Goal: Information Seeking & Learning: Learn about a topic

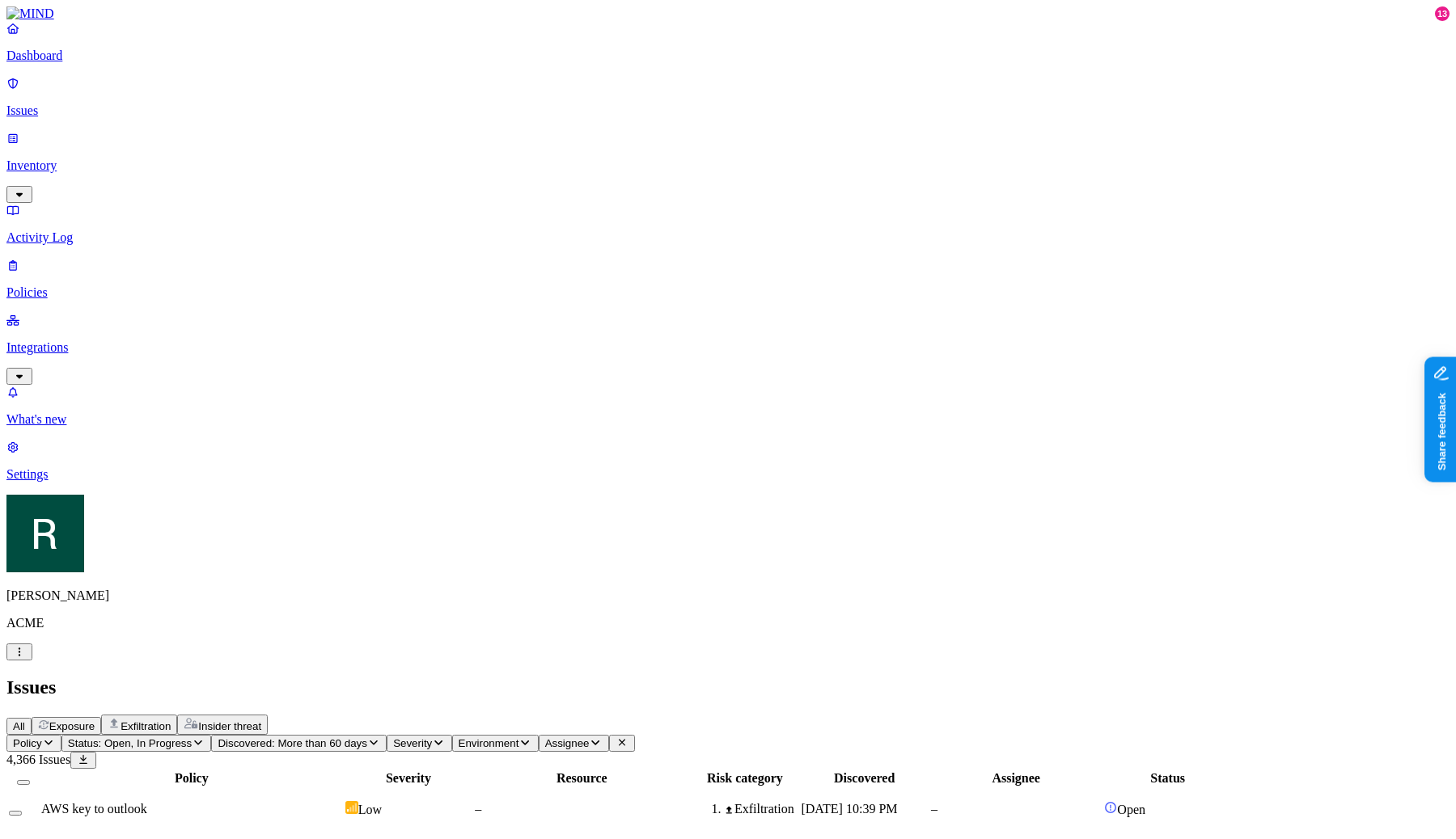
click at [453, 677] on h2 "Issues" at bounding box center [728, 687] width 1443 height 22
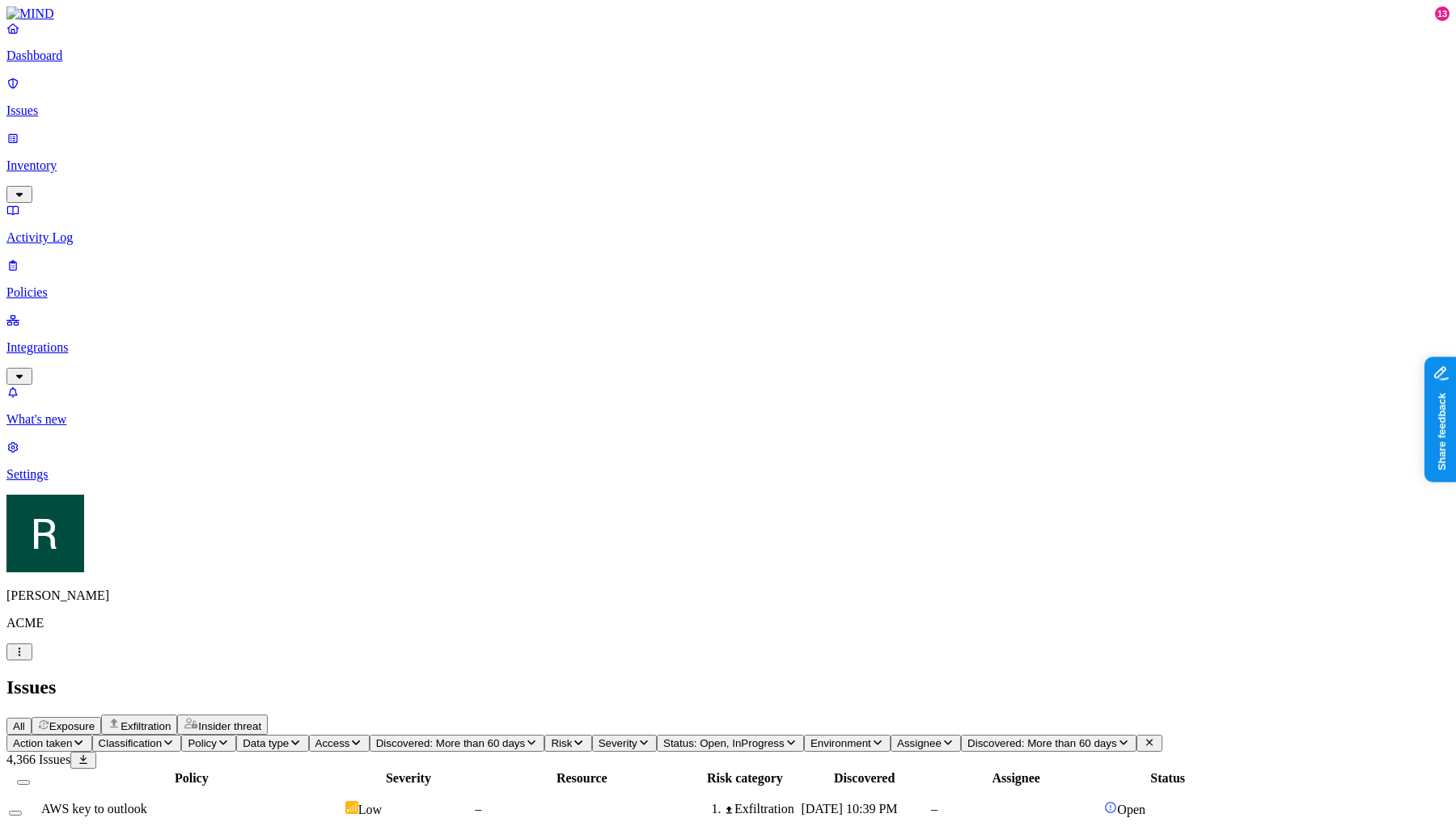
click at [1117, 737] on span "Discovered: More than 60 days" at bounding box center [1042, 743] width 149 height 12
click at [1211, 129] on div "All" at bounding box center [1211, 130] width 0 height 15
click at [677, 677] on h2 "Issues" at bounding box center [728, 687] width 1443 height 22
click at [499, 737] on icon "button" at bounding box center [493, 742] width 13 height 11
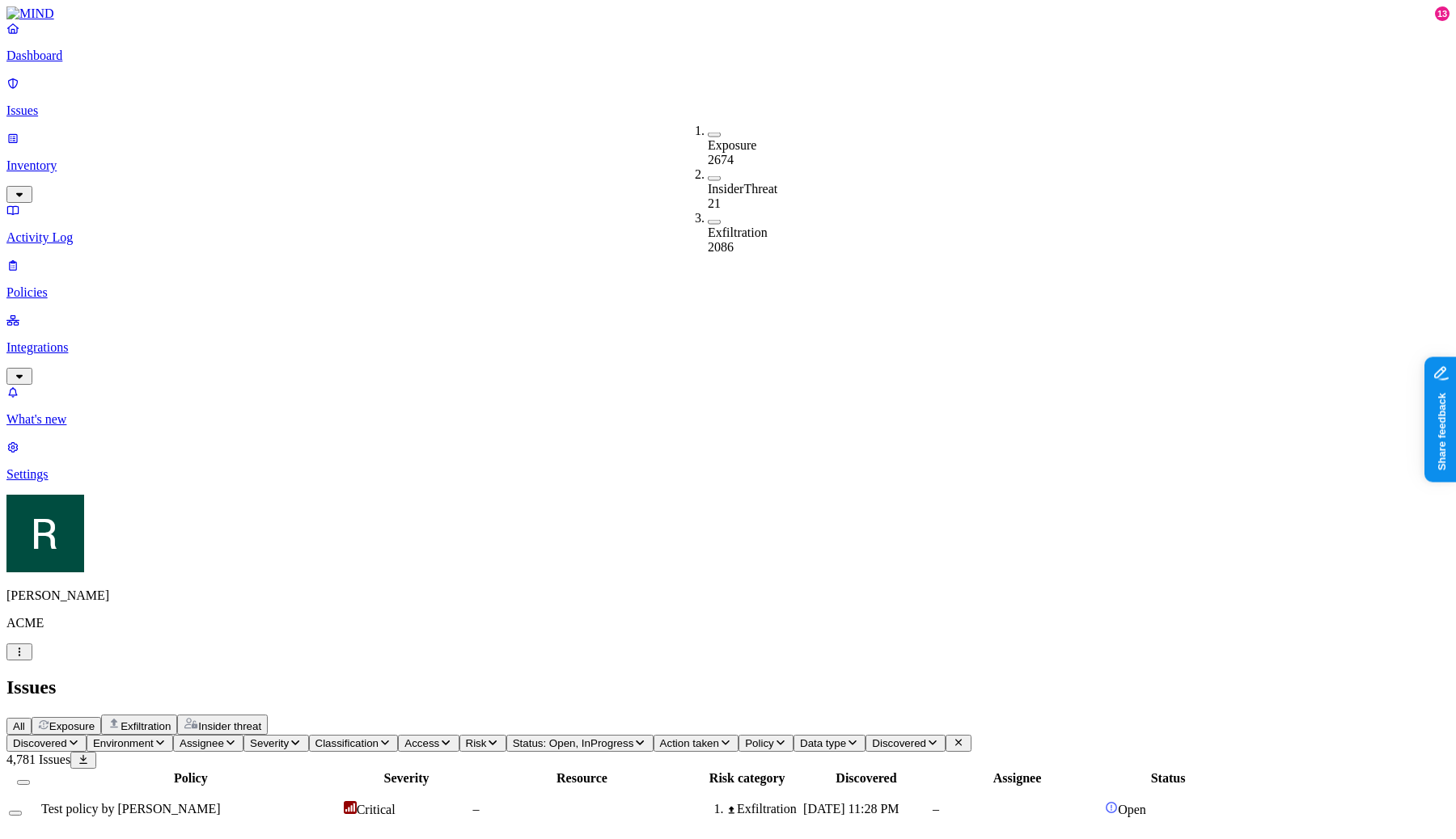
click at [499, 737] on icon "button" at bounding box center [493, 742] width 13 height 11
click at [635, 737] on span "Status: Open, InProgress" at bounding box center [574, 743] width 121 height 12
click at [487, 737] on span "Risk" at bounding box center [476, 743] width 21 height 12
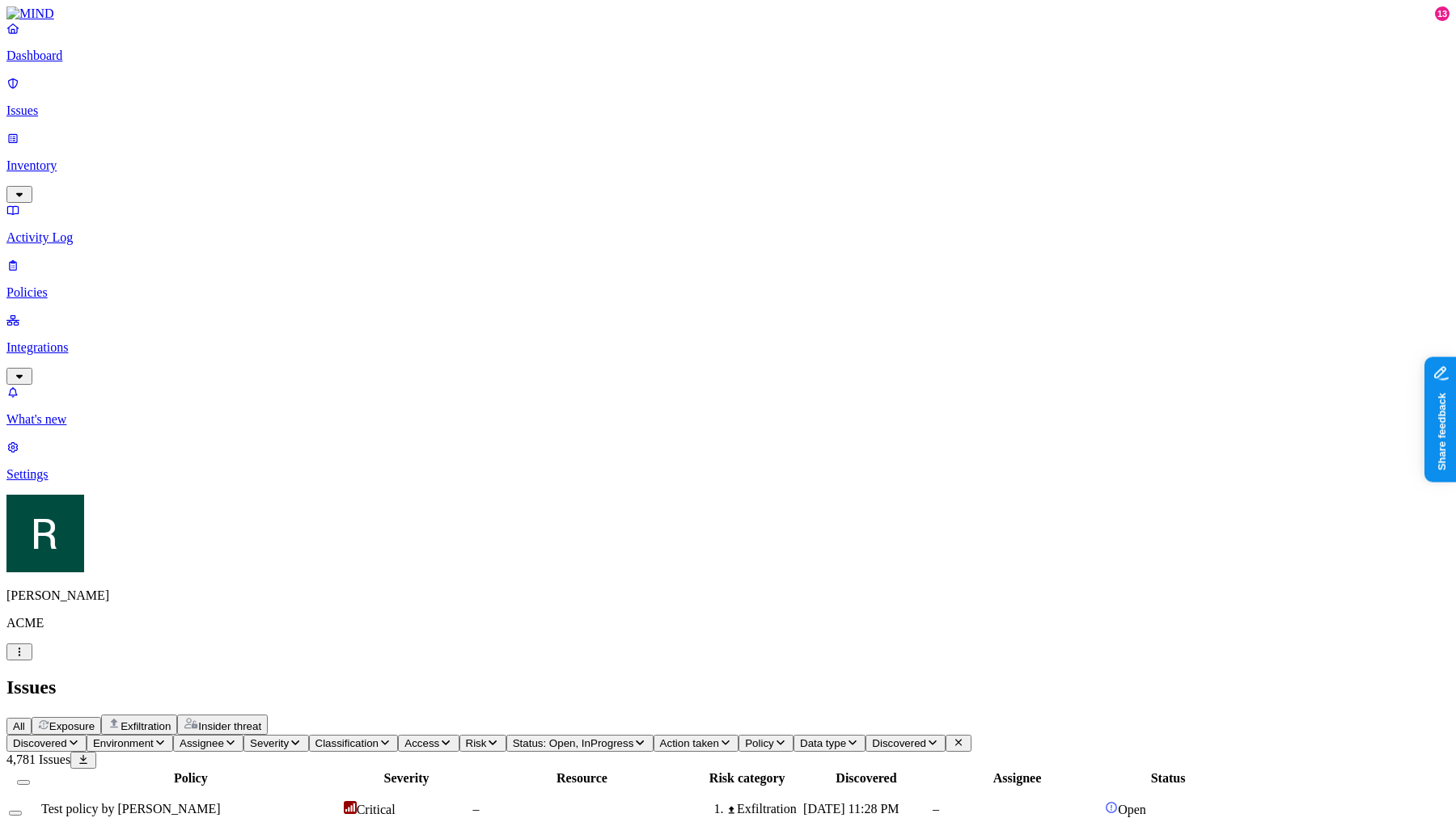
click at [487, 737] on span "Risk" at bounding box center [476, 743] width 21 height 12
click at [690, 714] on div "All Exposure Exfiltration Insider threat" at bounding box center [728, 724] width 1443 height 20
click at [846, 737] on span "Discovered" at bounding box center [819, 743] width 54 height 12
click at [766, 737] on span "Data type" at bounding box center [743, 743] width 46 height 12
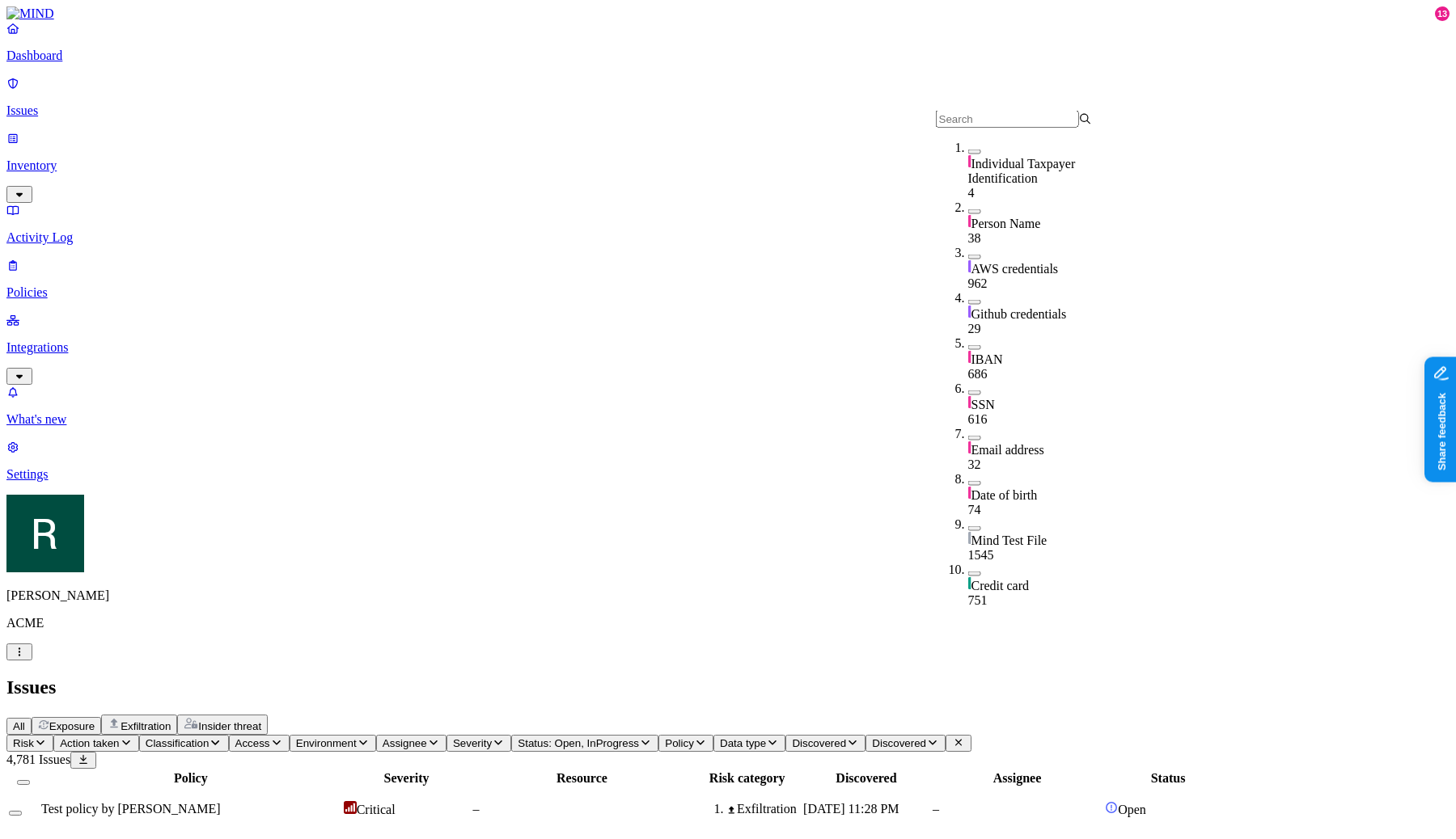
click at [694, 737] on span "Policy" at bounding box center [680, 743] width 30 height 12
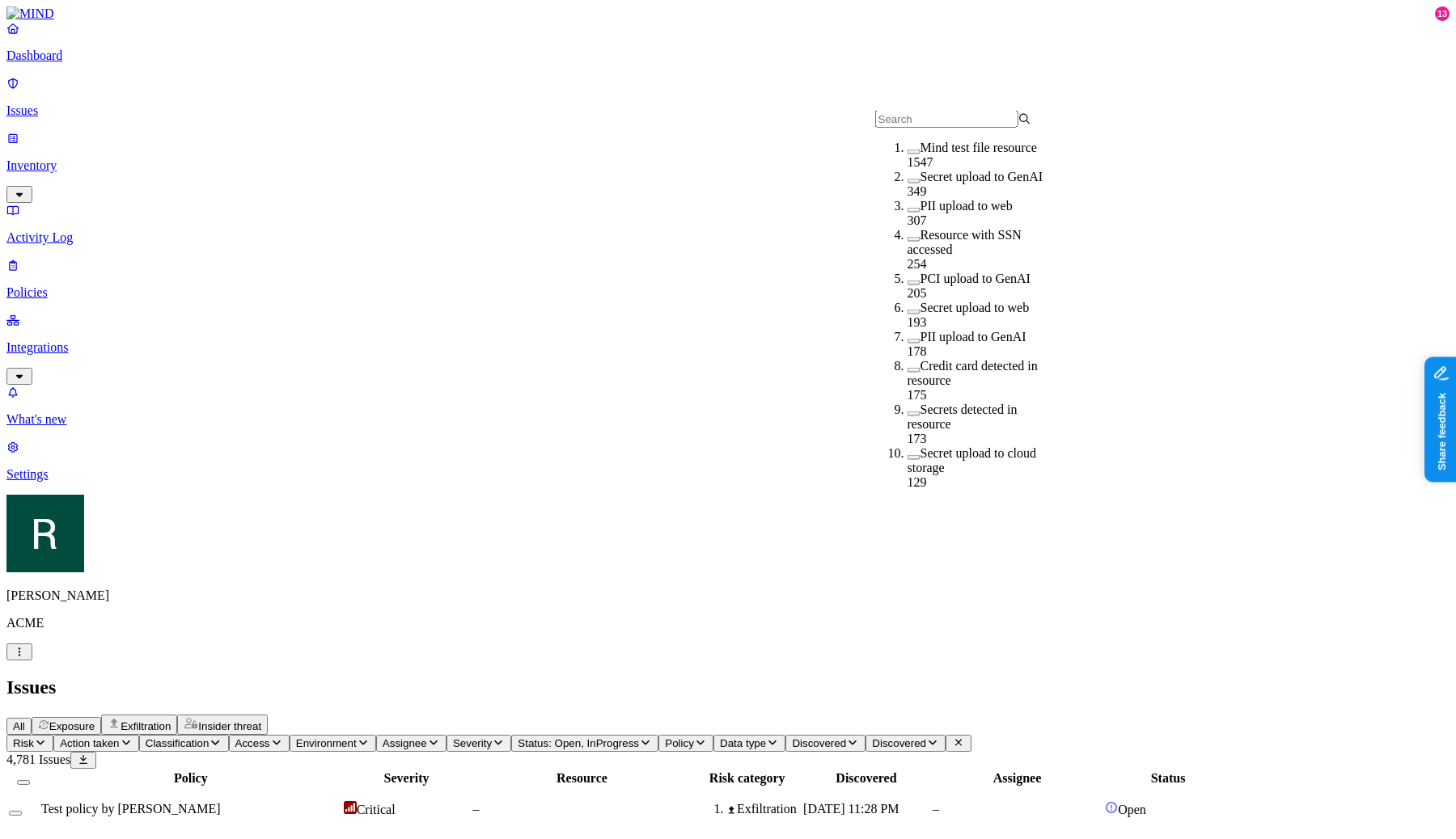
click at [512, 735] on button "Severity" at bounding box center [479, 743] width 65 height 17
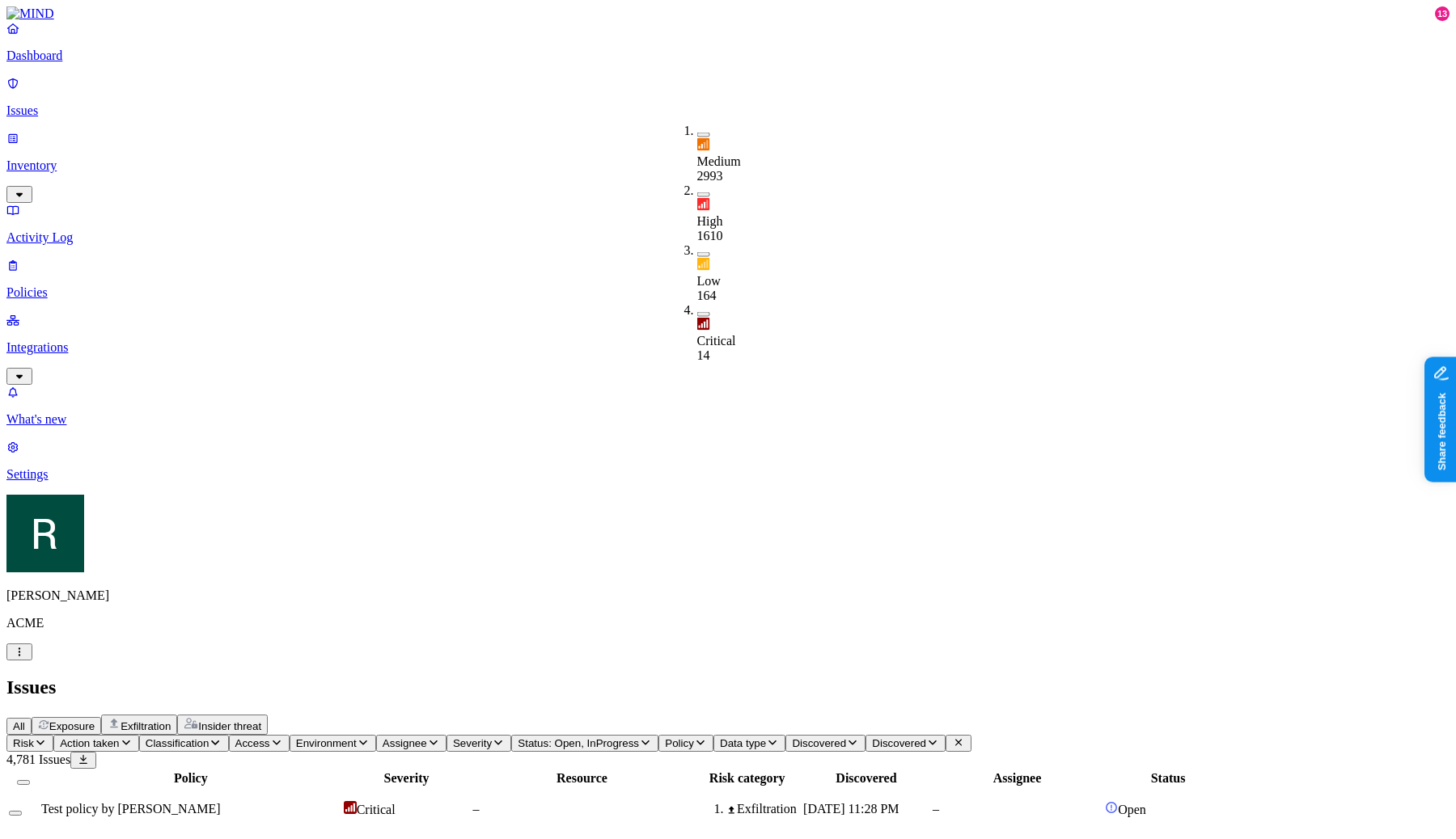
click at [427, 737] on span "Assignee" at bounding box center [405, 743] width 44 height 12
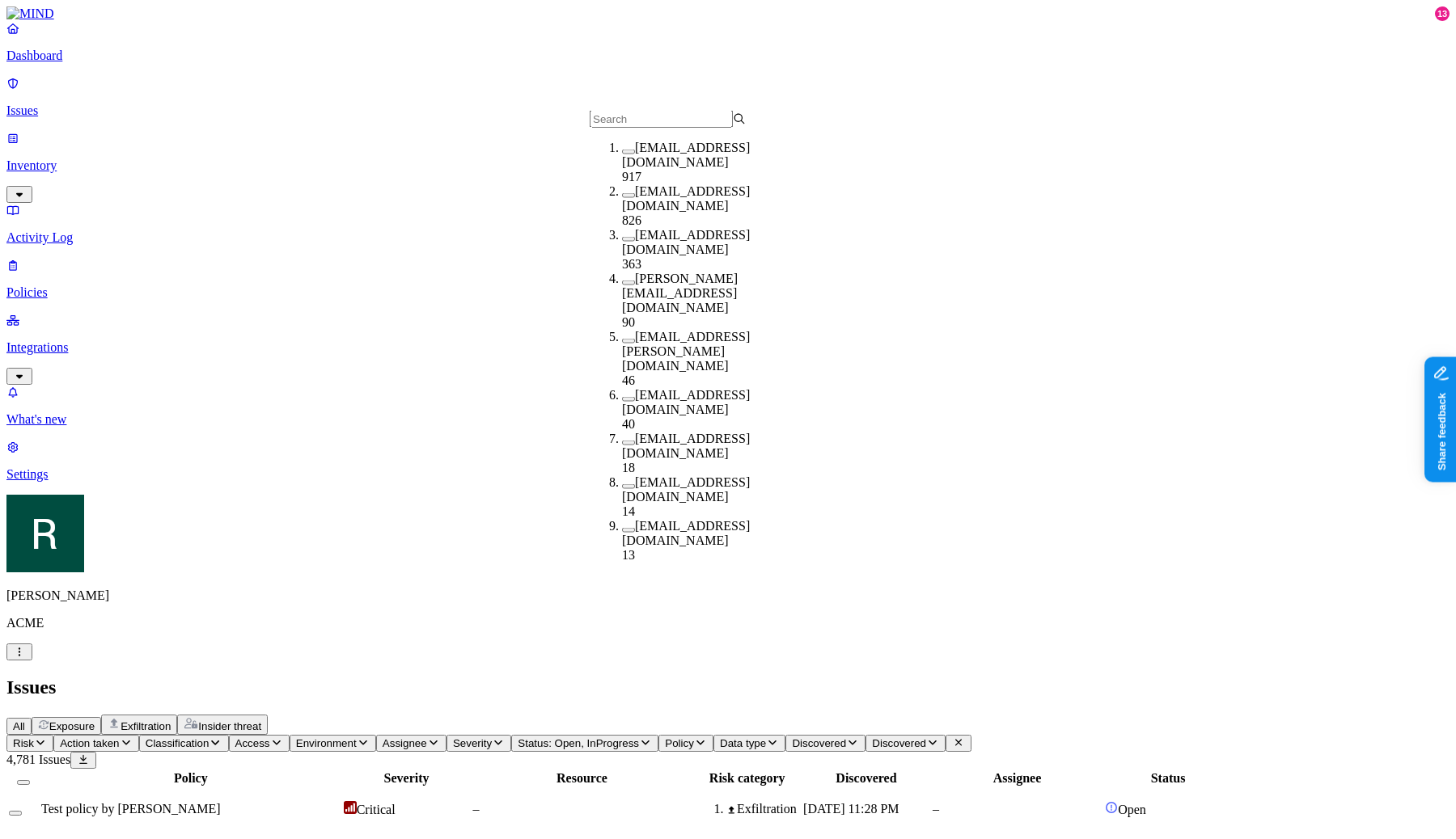
click at [357, 737] on span "Environment" at bounding box center [326, 743] width 61 height 12
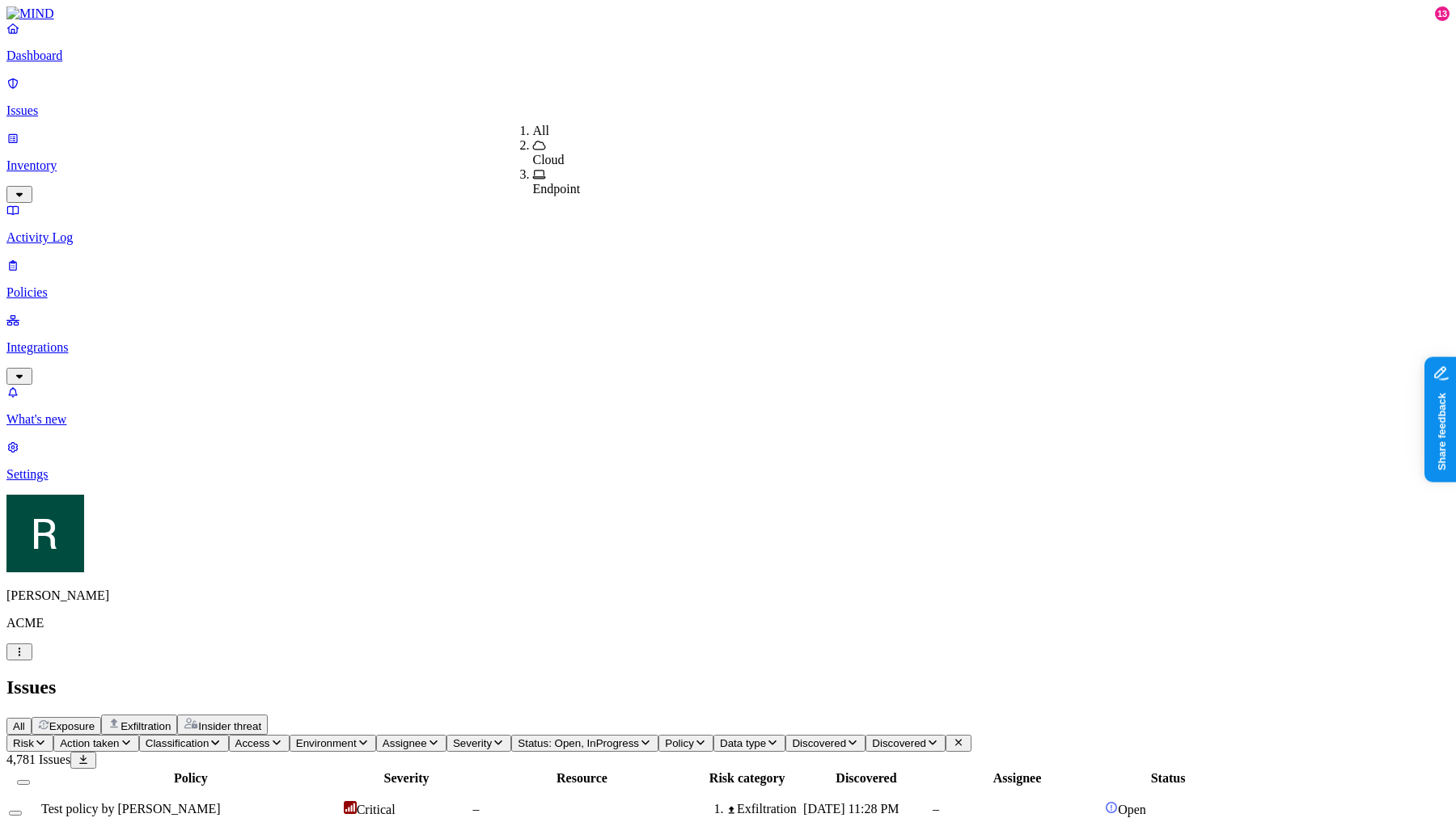
click at [289, 735] on button "Access" at bounding box center [259, 743] width 61 height 17
click at [221, 737] on icon "button" at bounding box center [216, 742] width 13 height 11
click at [139, 735] on button "Action taken" at bounding box center [96, 743] width 86 height 17
click at [530, 677] on div "Issues" at bounding box center [728, 687] width 1443 height 22
click at [639, 677] on h2 "Issues" at bounding box center [728, 687] width 1443 height 22
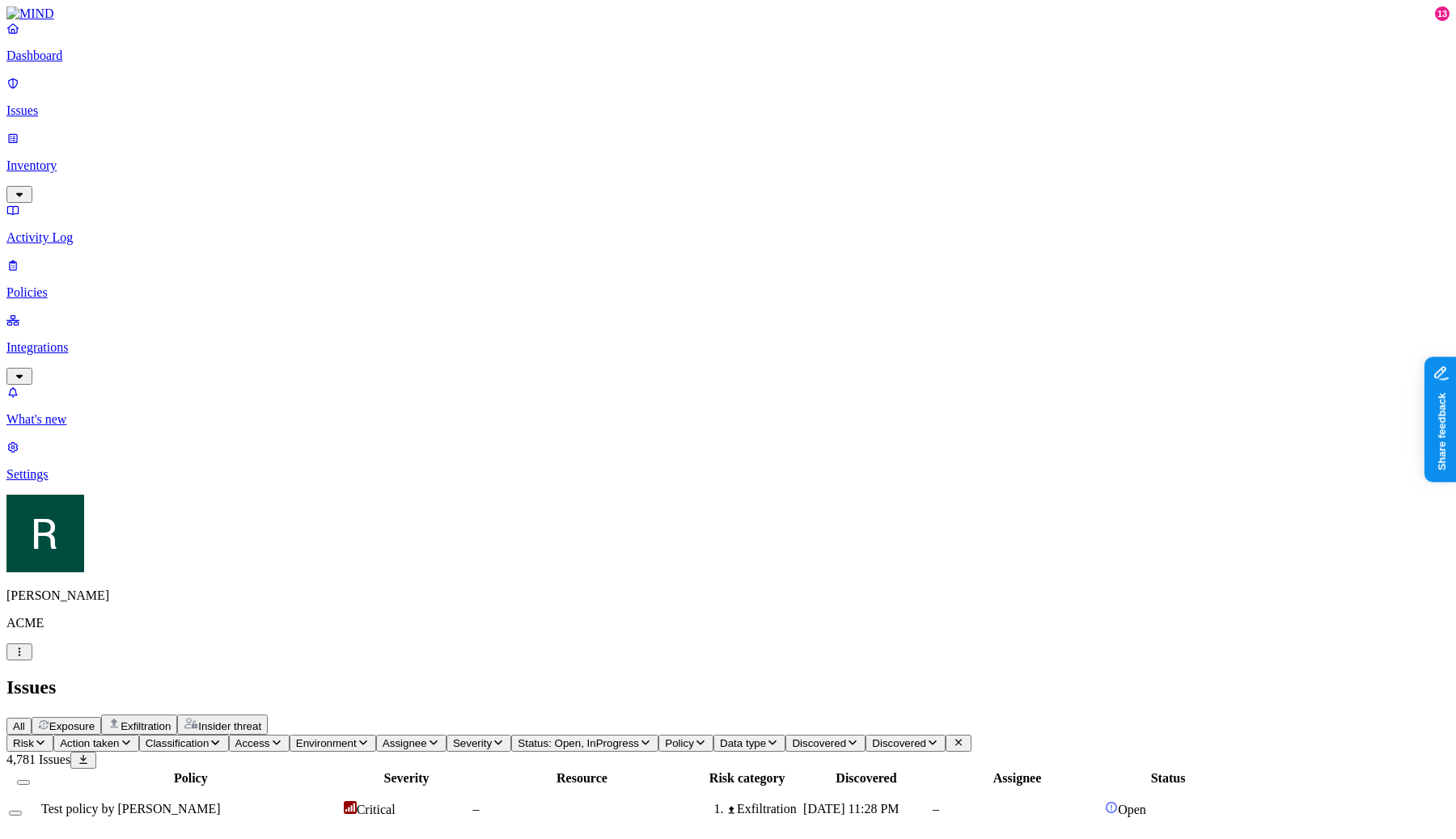
click at [926, 737] on span "Discovered" at bounding box center [899, 743] width 54 height 12
click at [1065, 714] on div "All Exposure Exfiltration Insider threat" at bounding box center [728, 724] width 1443 height 20
click at [662, 735] on button "Discovered" at bounding box center [621, 743] width 80 height 17
click at [826, 270] on div "More than 60 days 4366" at bounding box center [826, 298] width 0 height 58
click at [719, 737] on span "Discovered: More than 60 days" at bounding box center [645, 743] width 149 height 12
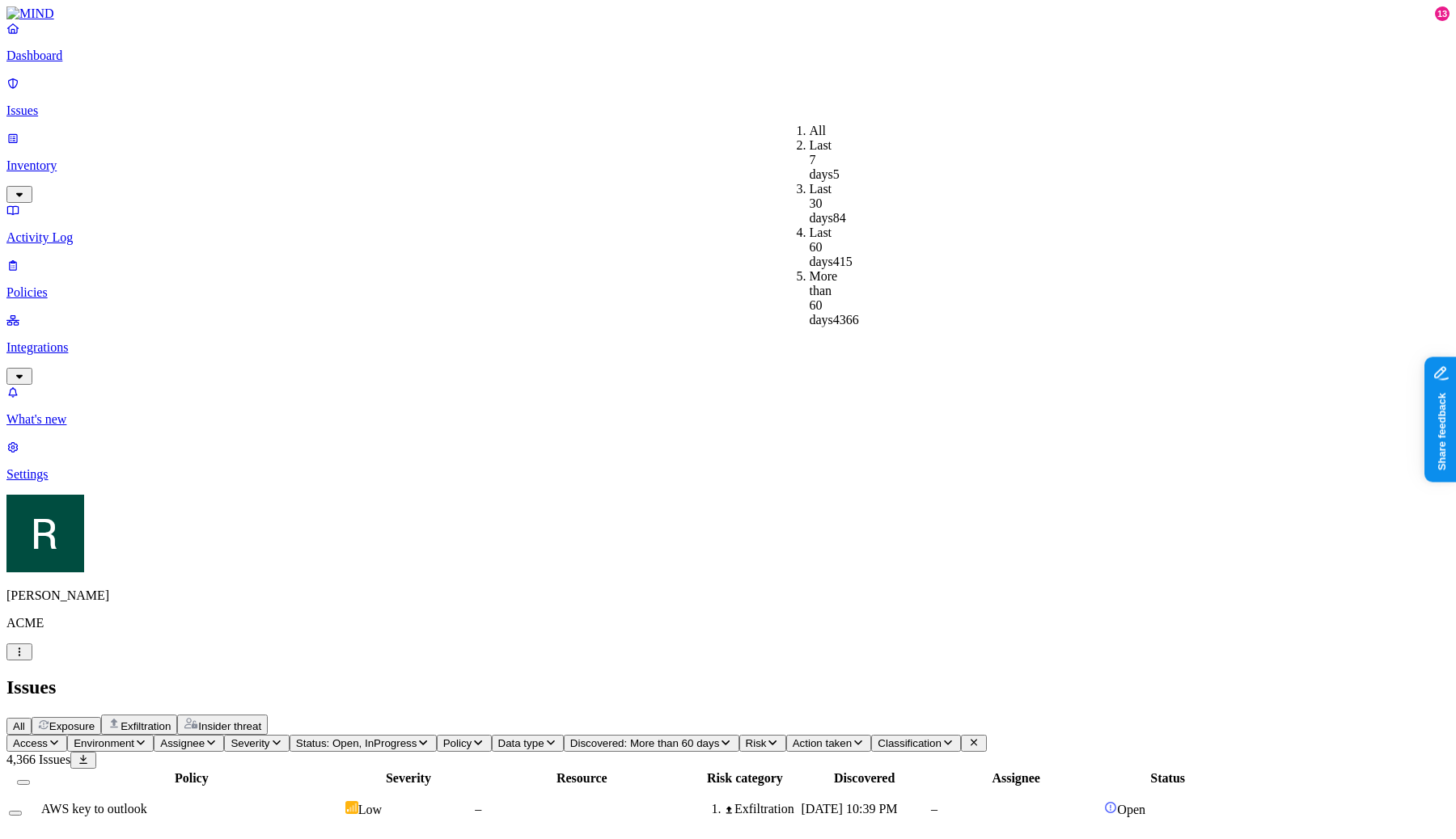
click at [810, 184] on div "Last 30 days 84" at bounding box center [810, 203] width 0 height 43
click at [407, 737] on span "Discovered: Last 30 days" at bounding box center [347, 743] width 121 height 12
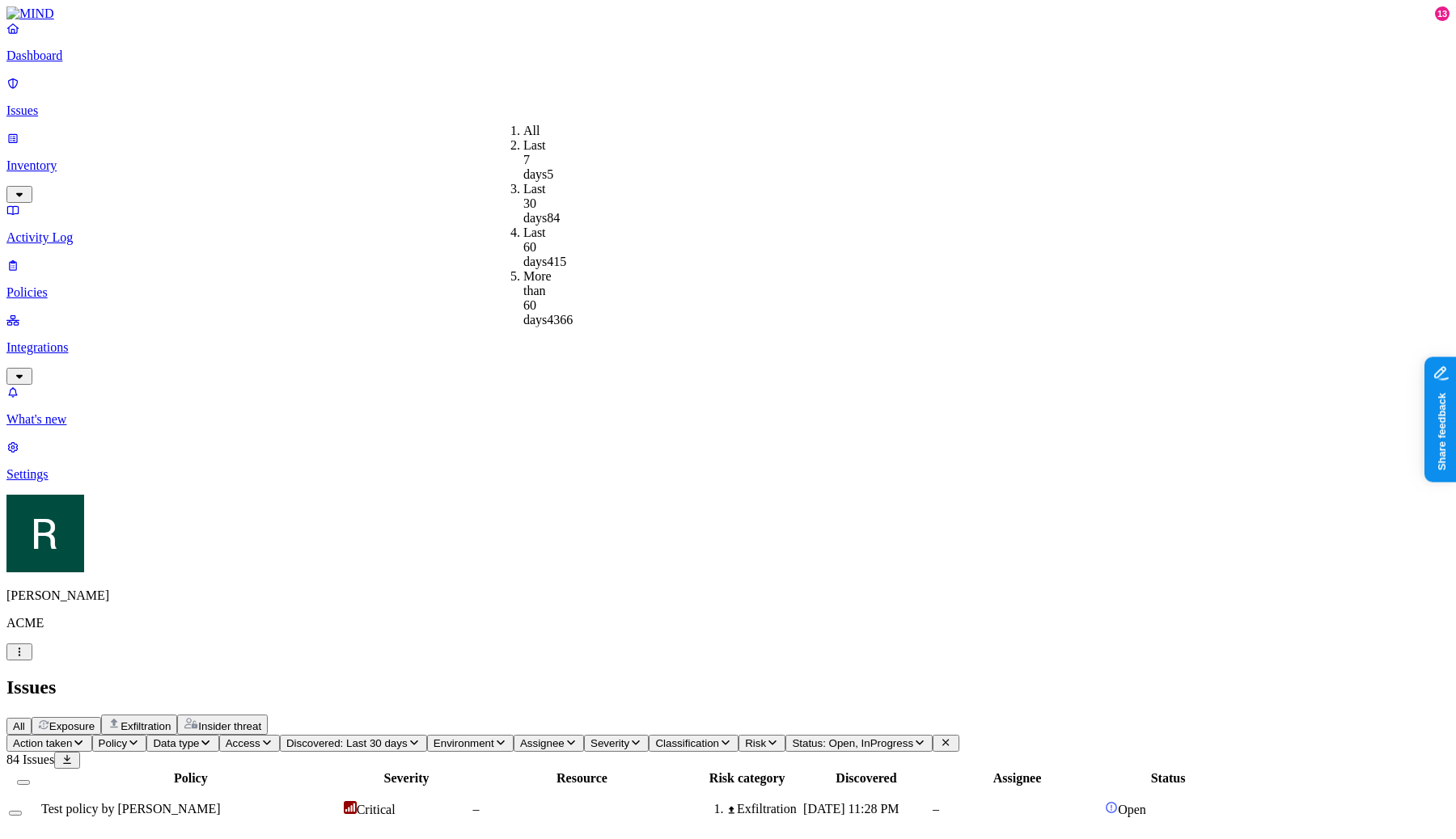
click at [523, 151] on div "Last 7 days 5" at bounding box center [523, 160] width 0 height 43
click at [358, 737] on icon "button" at bounding box center [352, 742] width 13 height 11
click at [670, 714] on div "All Exposure Exfiltration Insider threat" at bounding box center [728, 724] width 1443 height 20
click at [870, 735] on button "Discovered: Last 7 days" at bounding box center [799, 743] width 142 height 17
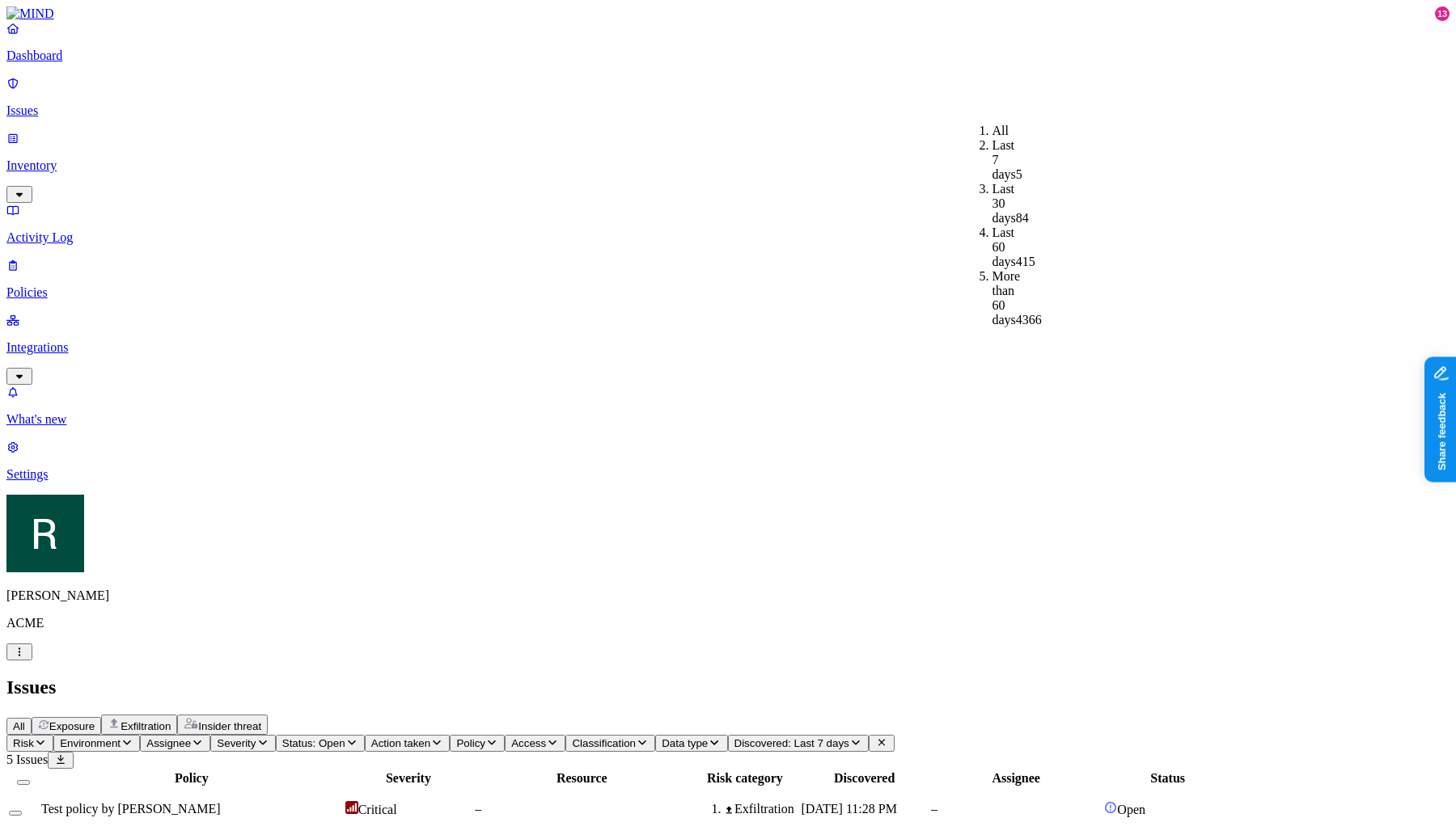
click at [993, 128] on div "All" at bounding box center [993, 131] width 0 height 15
click at [919, 677] on h2 "Issues" at bounding box center [728, 687] width 1443 height 22
click at [714, 677] on h2 "Issues" at bounding box center [728, 687] width 1443 height 22
click at [741, 677] on div "Issues" at bounding box center [728, 687] width 1443 height 22
click at [732, 735] on button "Discovered" at bounding box center [692, 743] width 80 height 17
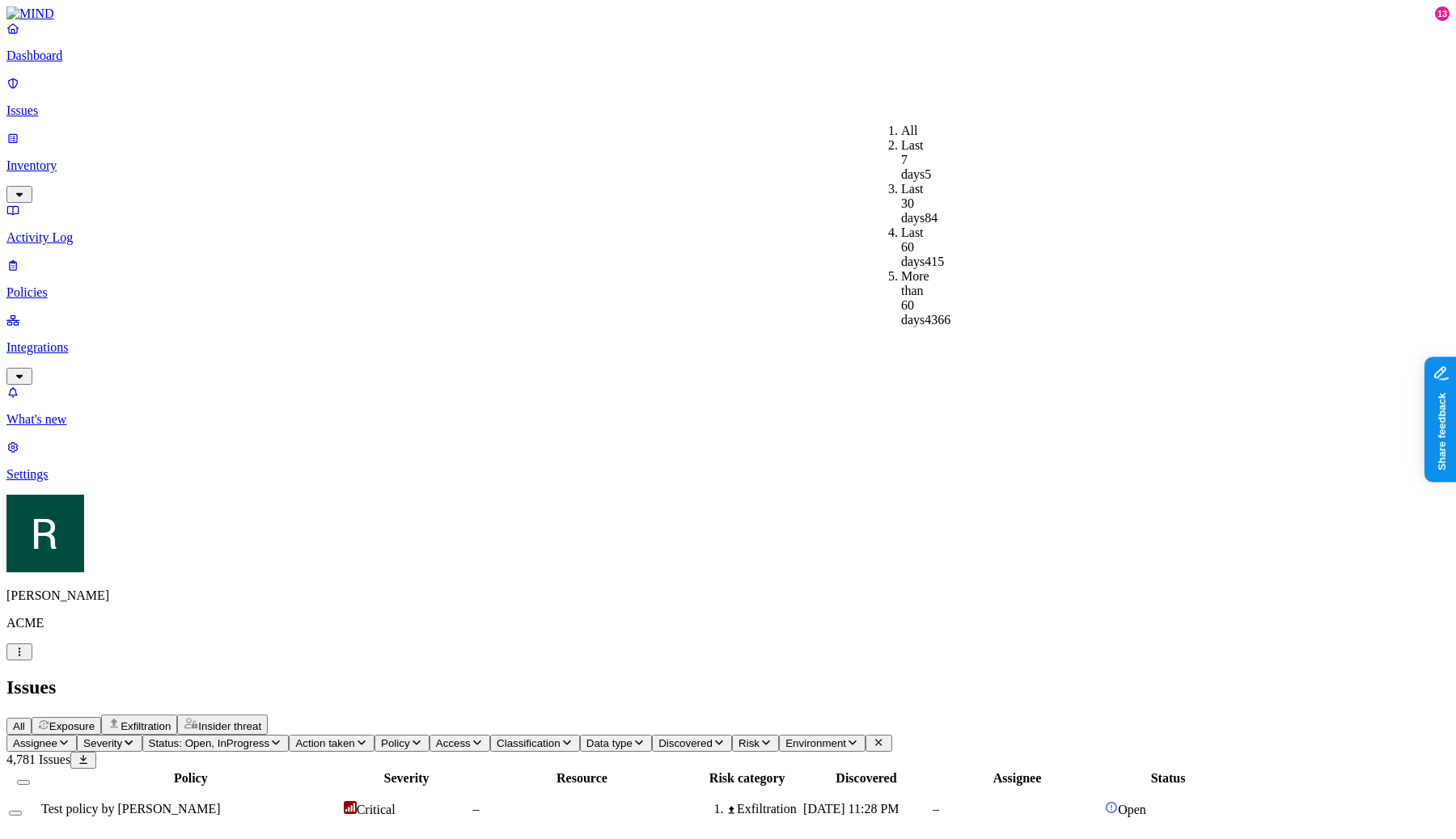
click at [879, 714] on div "All Exposure Exfiltration Insider threat" at bounding box center [728, 724] width 1443 height 20
click at [646, 677] on div "Issues" at bounding box center [728, 687] width 1443 height 22
click at [633, 737] on span "Data type" at bounding box center [609, 743] width 46 height 12
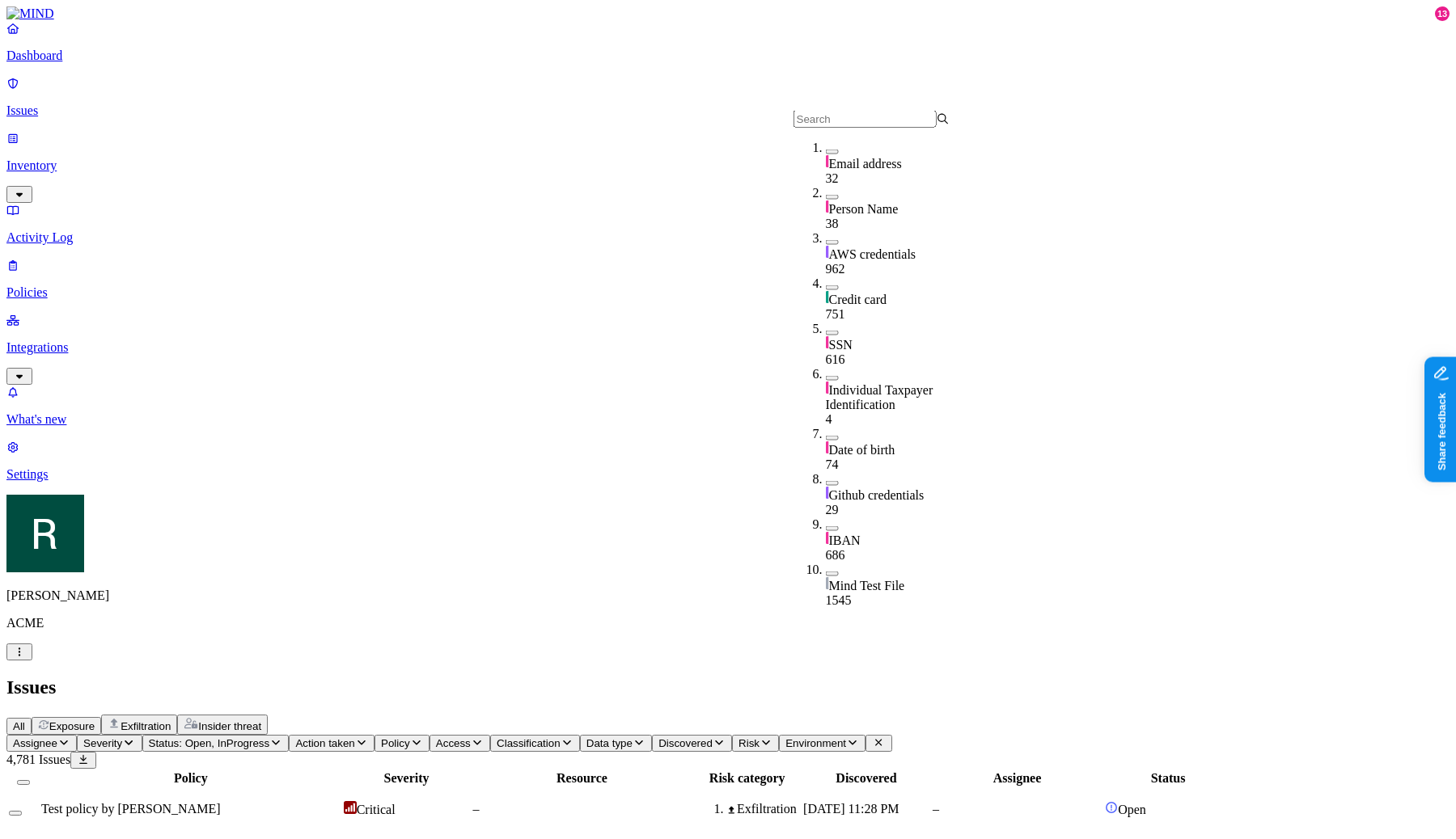
click at [561, 737] on span "Classification" at bounding box center [529, 743] width 64 height 12
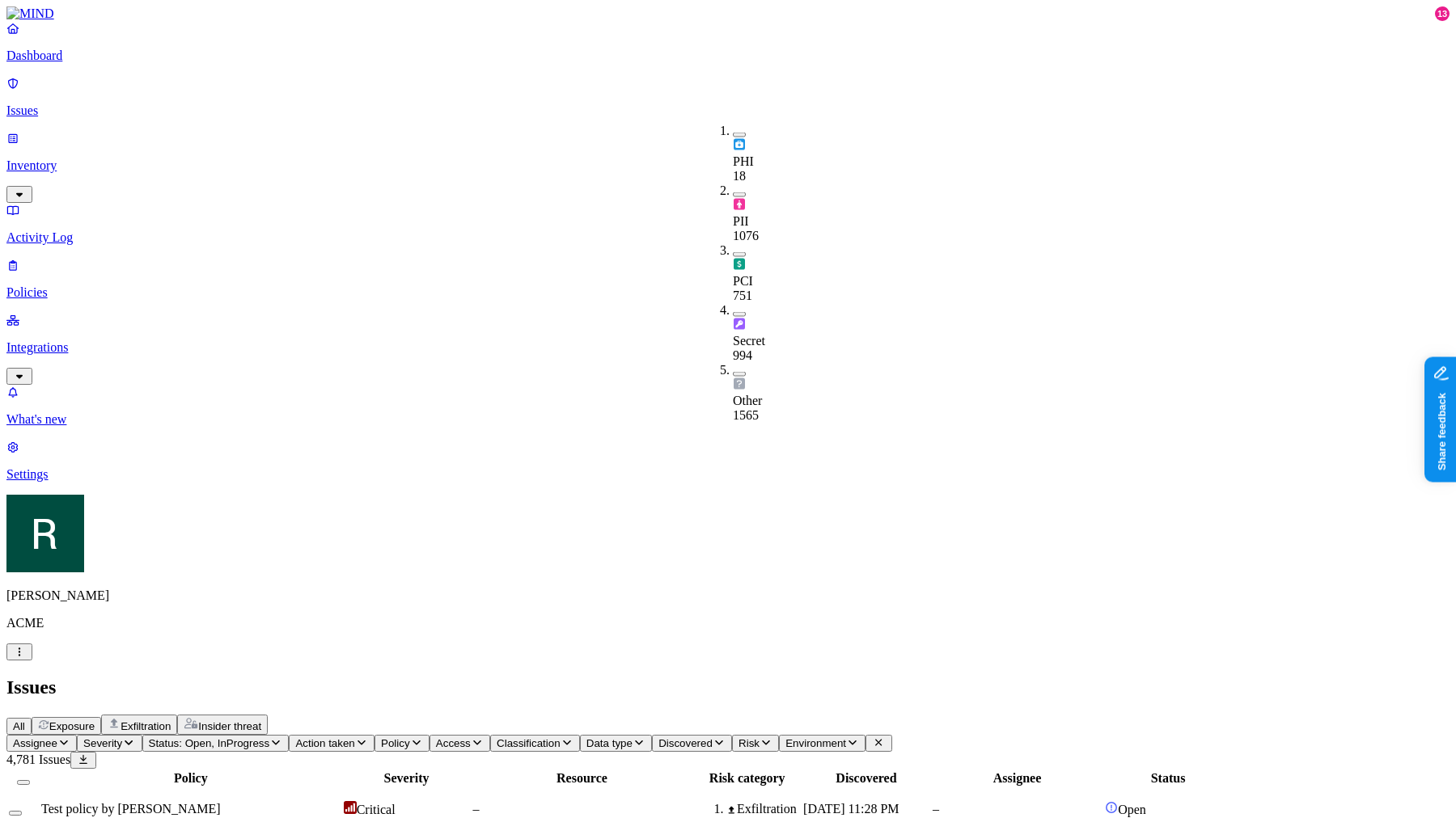
click at [740, 714] on div "All Exposure Exfiltration Insider threat" at bounding box center [728, 724] width 1443 height 20
click at [802, 677] on h2 "Issues" at bounding box center [728, 687] width 1443 height 22
click at [275, 737] on span "Action taken" at bounding box center [244, 743] width 59 height 12
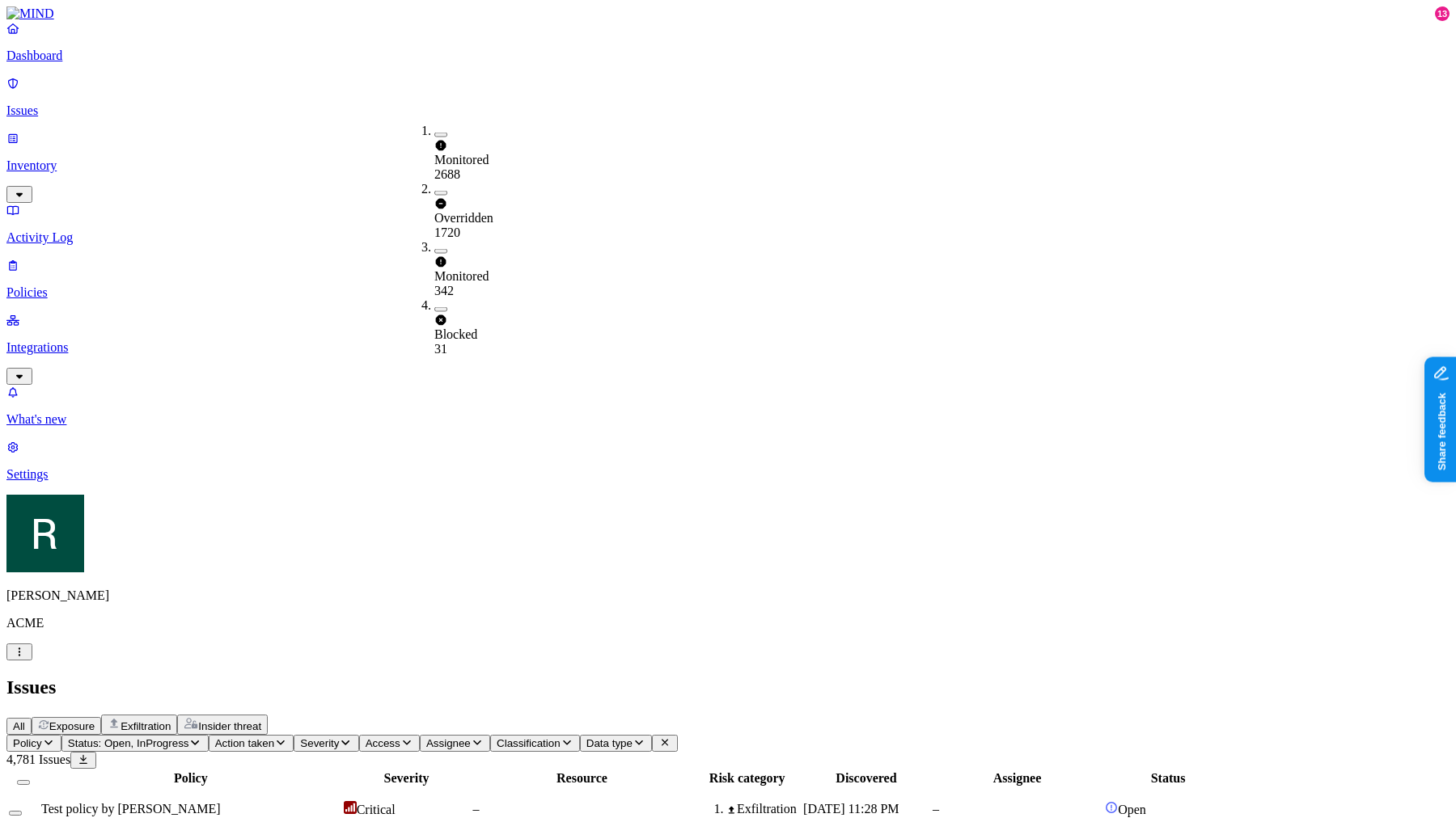
click at [358, 735] on button "Severity" at bounding box center [325, 743] width 65 height 17
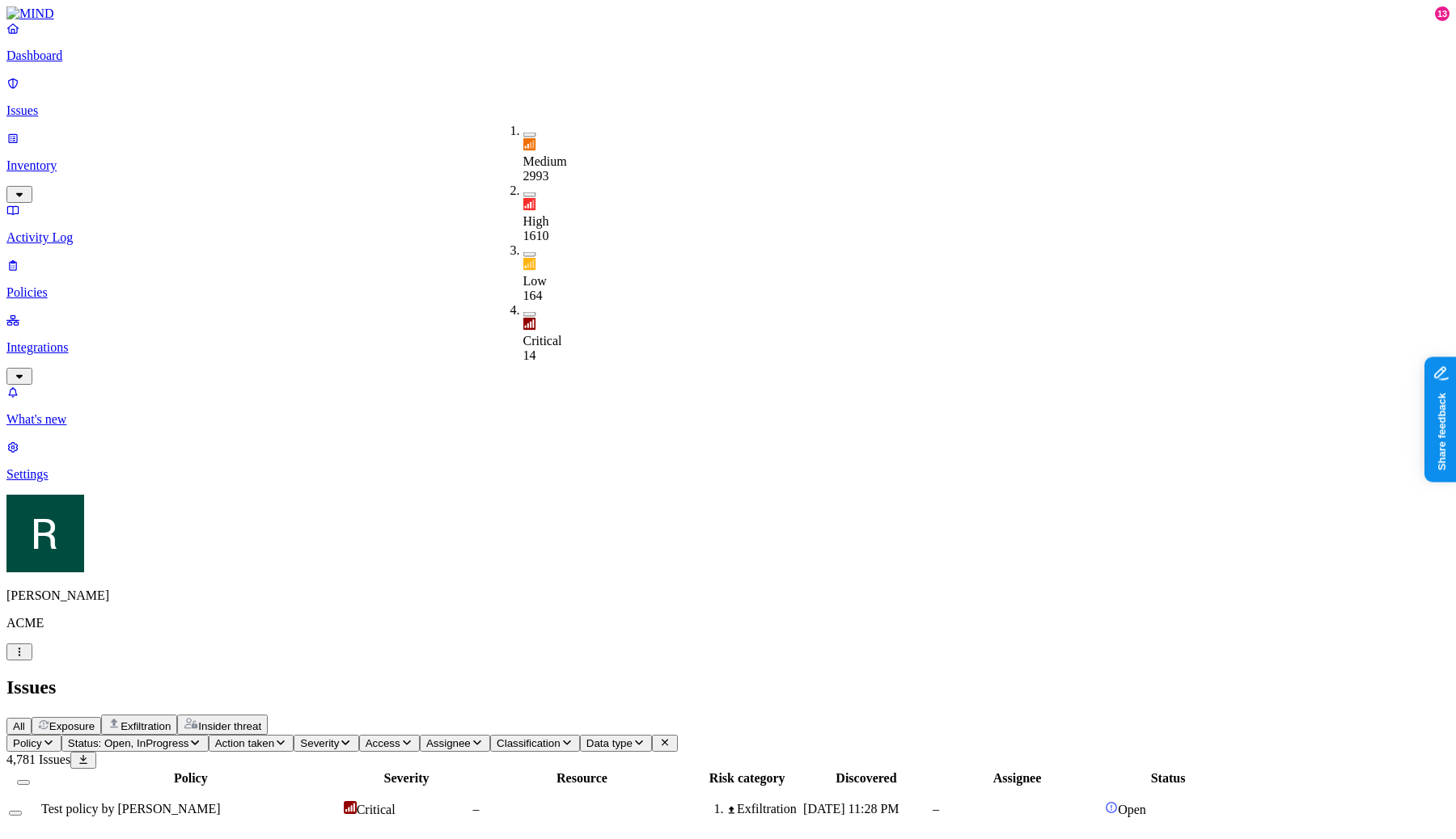
click at [294, 735] on button "Action taken" at bounding box center [252, 743] width 86 height 17
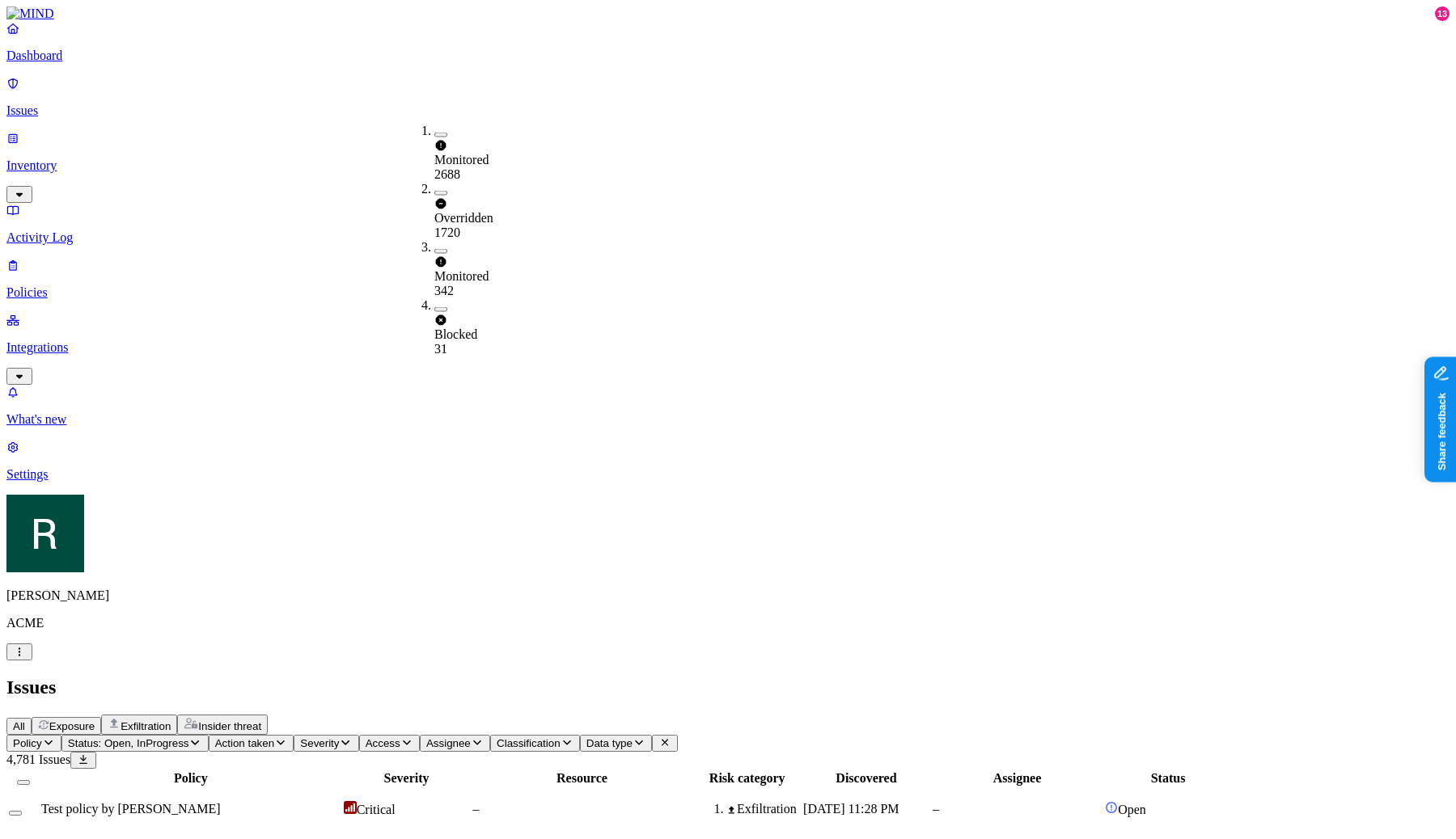
click at [670, 714] on div "All Exposure Exfiltration Insider threat" at bounding box center [728, 724] width 1443 height 20
click at [352, 737] on icon "button" at bounding box center [345, 742] width 13 height 11
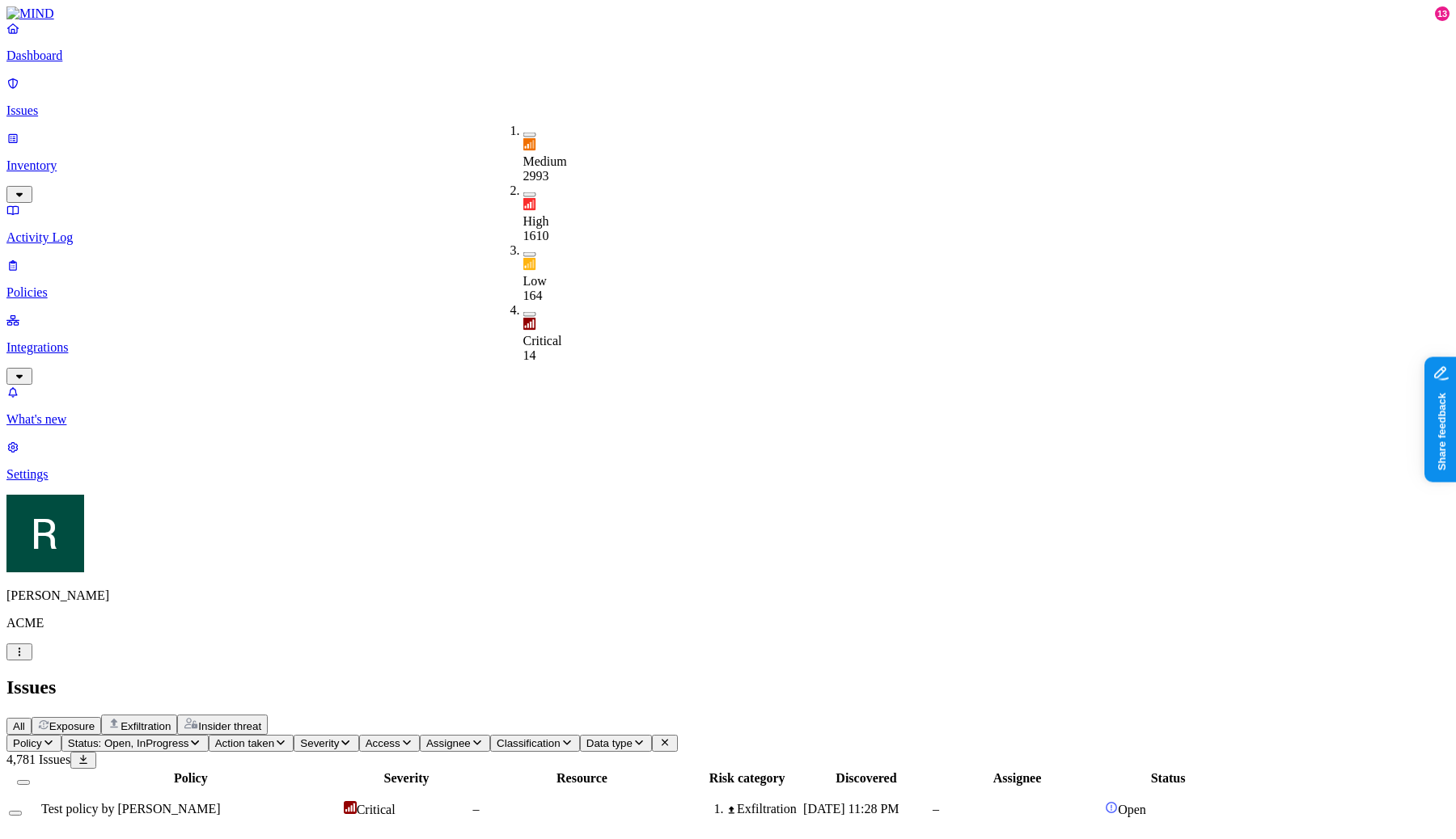
click at [275, 737] on span "Action taken" at bounding box center [244, 743] width 59 height 12
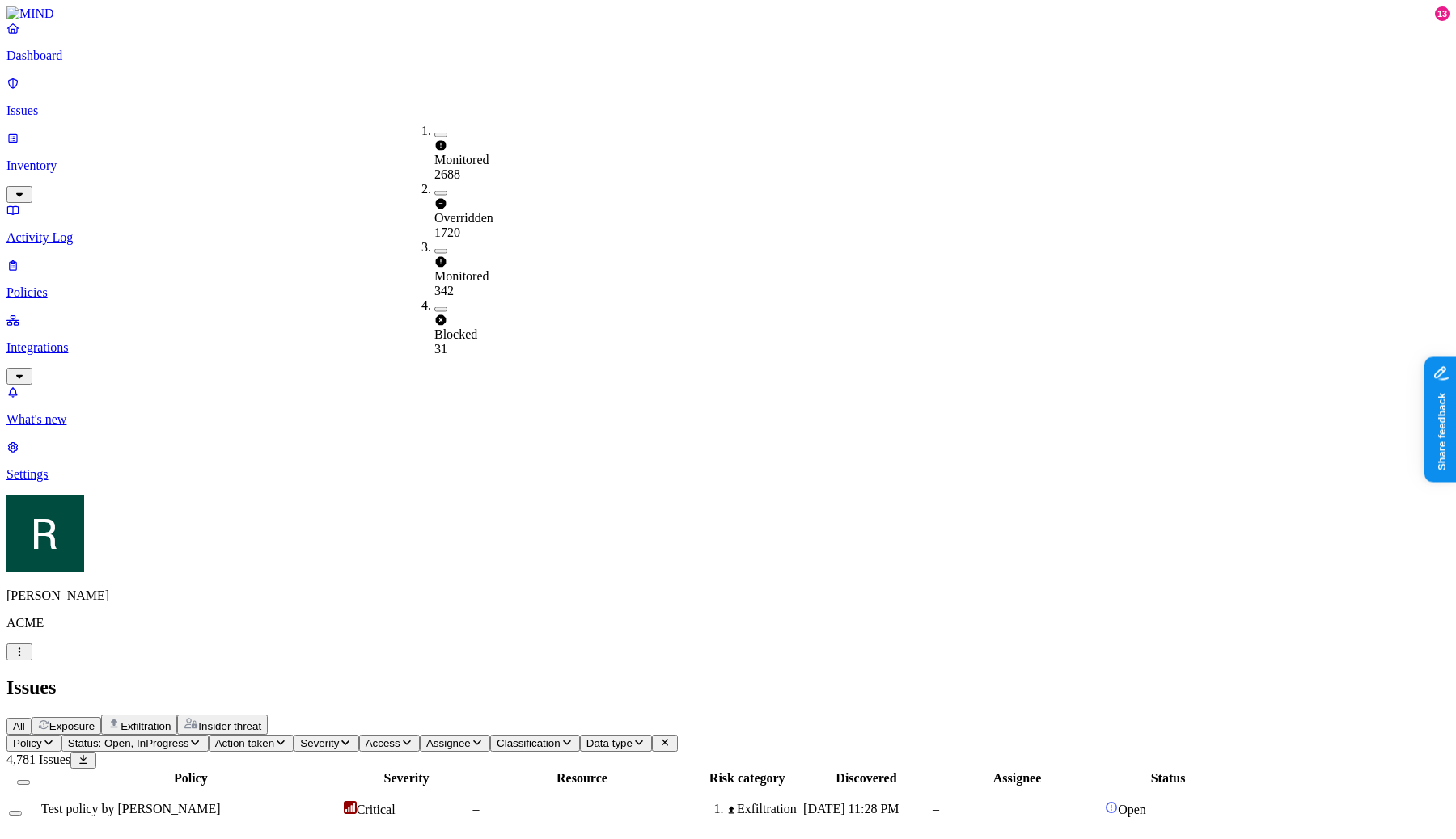
click at [55, 737] on icon "button" at bounding box center [48, 742] width 13 height 11
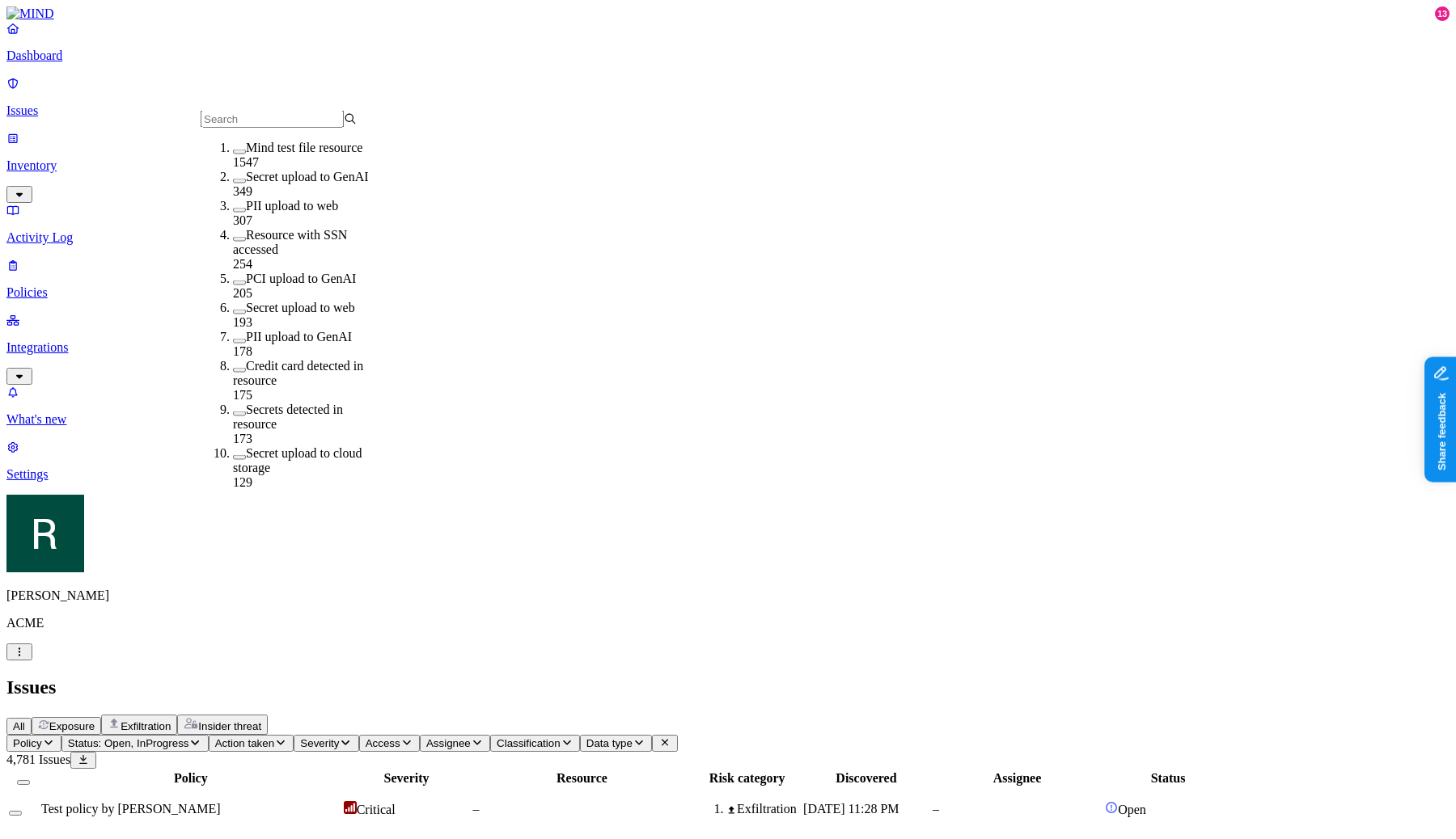
click at [330, 359] on label "Credit card detected in resource" at bounding box center [298, 373] width 130 height 29
click at [411, 677] on h2 "Issues" at bounding box center [728, 687] width 1443 height 22
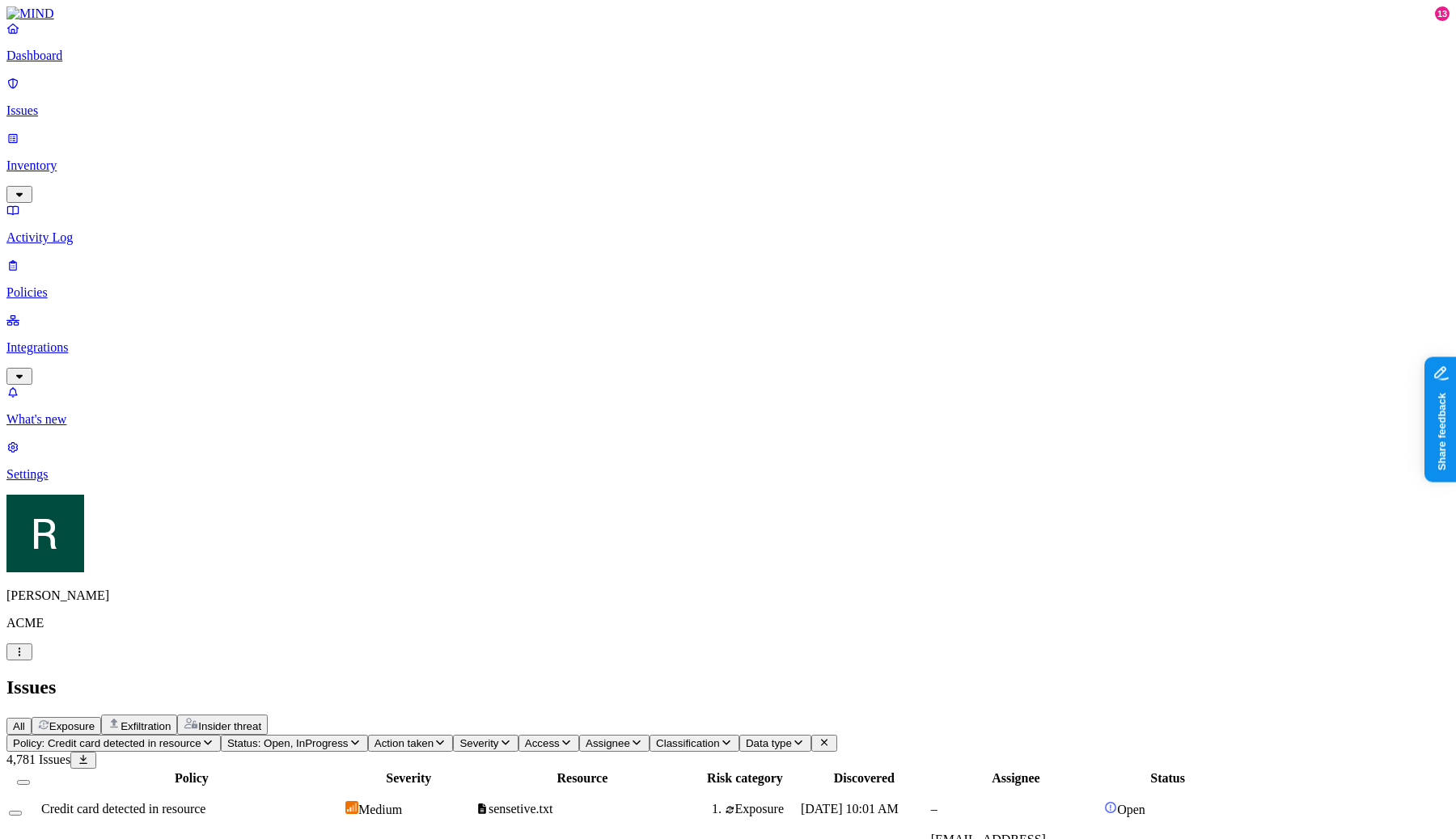
click at [202, 737] on span "Policy: Credit card detected in resource" at bounding box center [107, 743] width 189 height 12
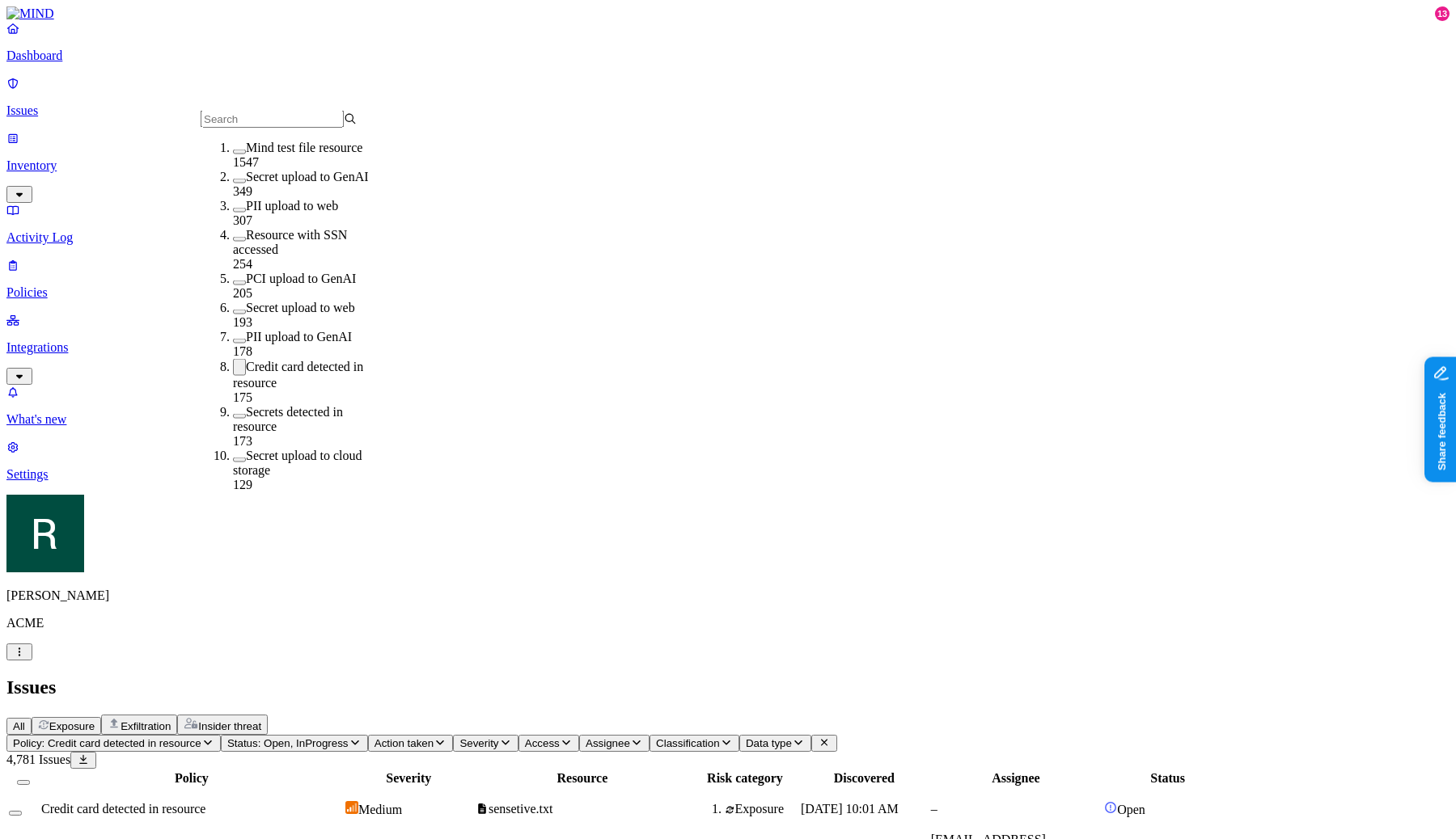
click at [283, 360] on label "Credit card detected in resource" at bounding box center [298, 374] width 130 height 30
click at [293, 359] on label "Credit card detected in resource" at bounding box center [298, 373] width 130 height 29
click at [293, 360] on label "Credit card detected in resource" at bounding box center [298, 374] width 130 height 30
click at [292, 272] on label "PCI upload to GenAI" at bounding box center [301, 279] width 110 height 14
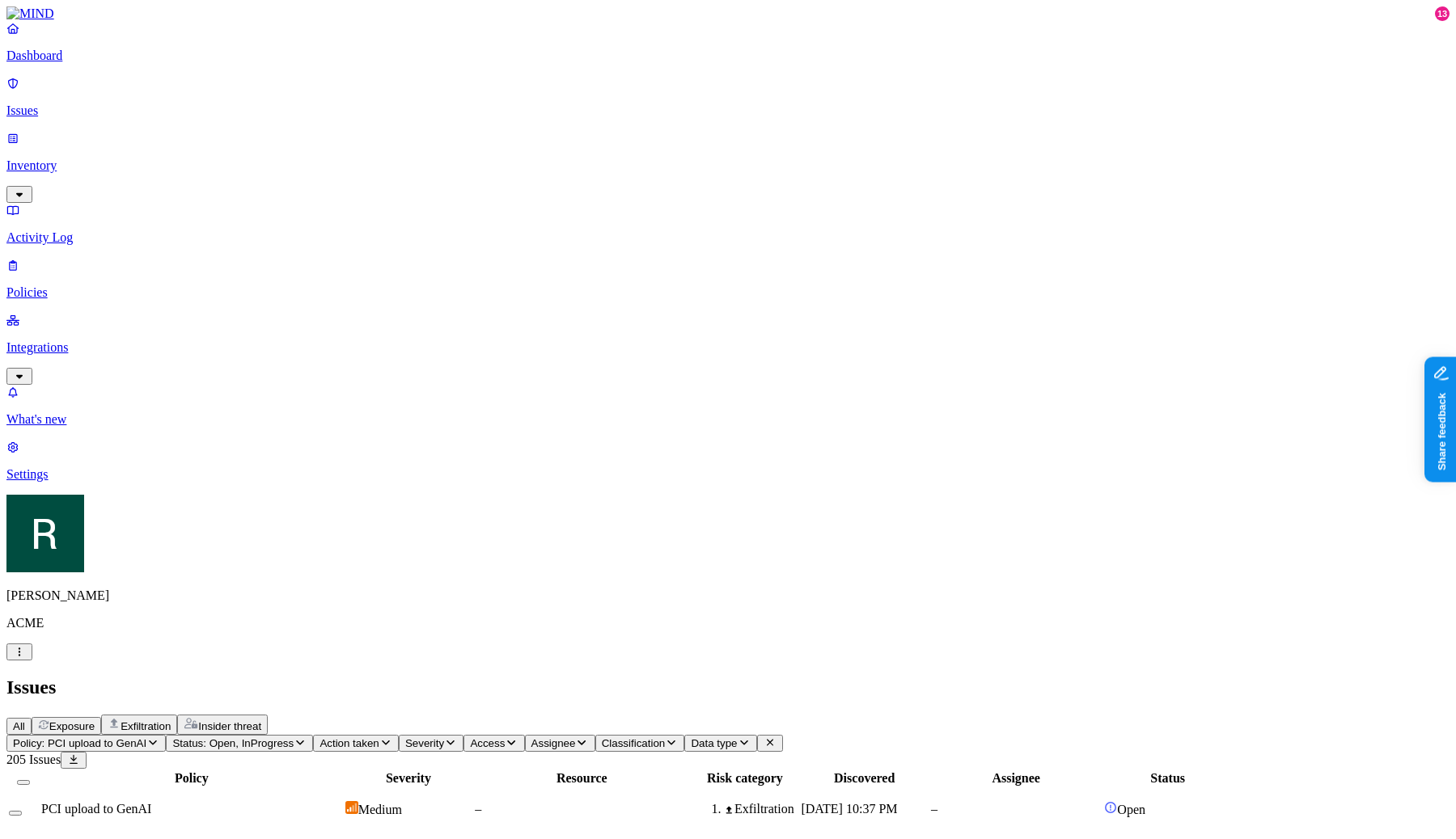
click at [147, 737] on span "Policy: PCI upload to GenAI" at bounding box center [80, 743] width 134 height 12
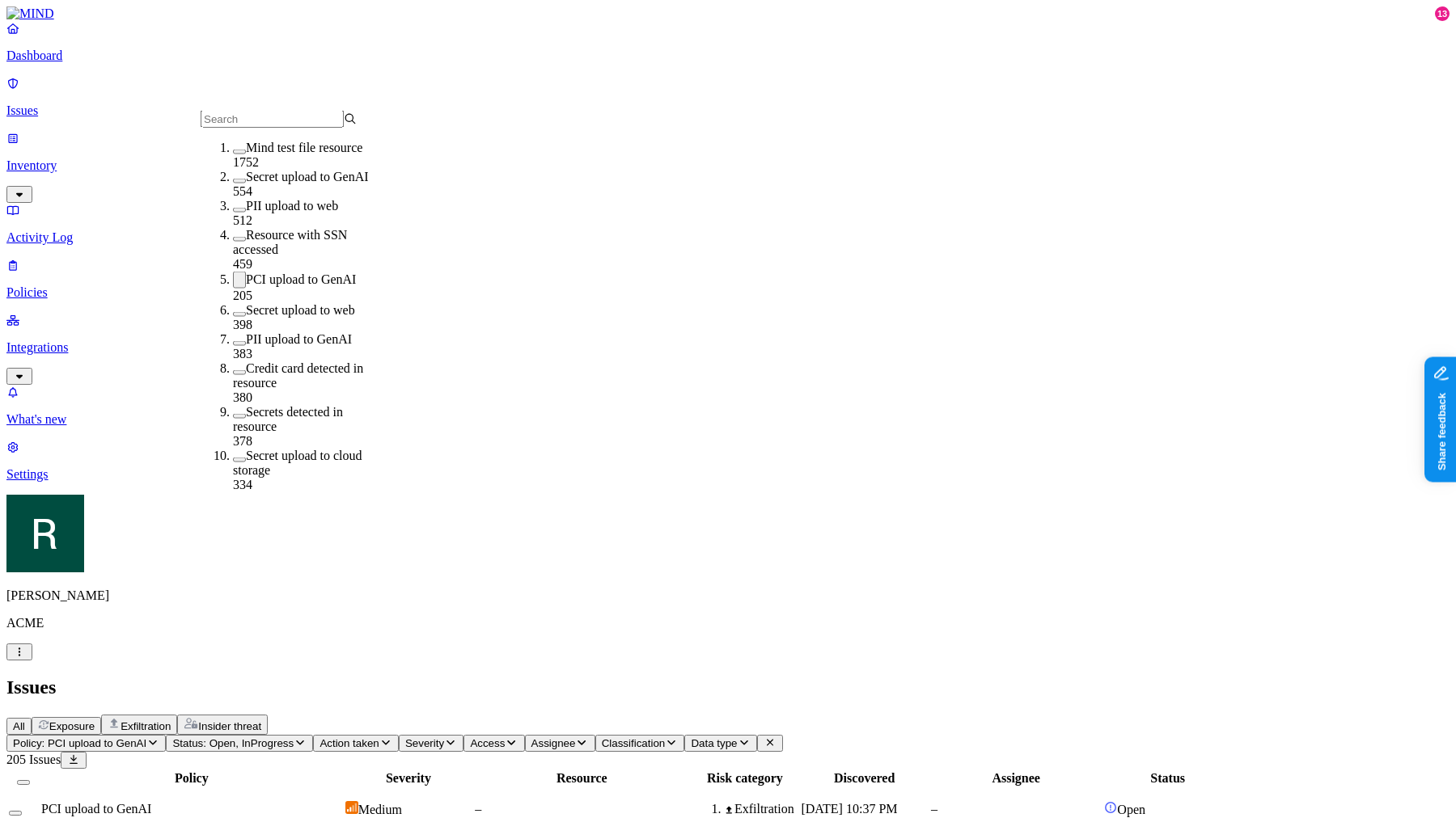
click at [284, 275] on div "PCI upload to GenAI 205" at bounding box center [311, 288] width 156 height 31
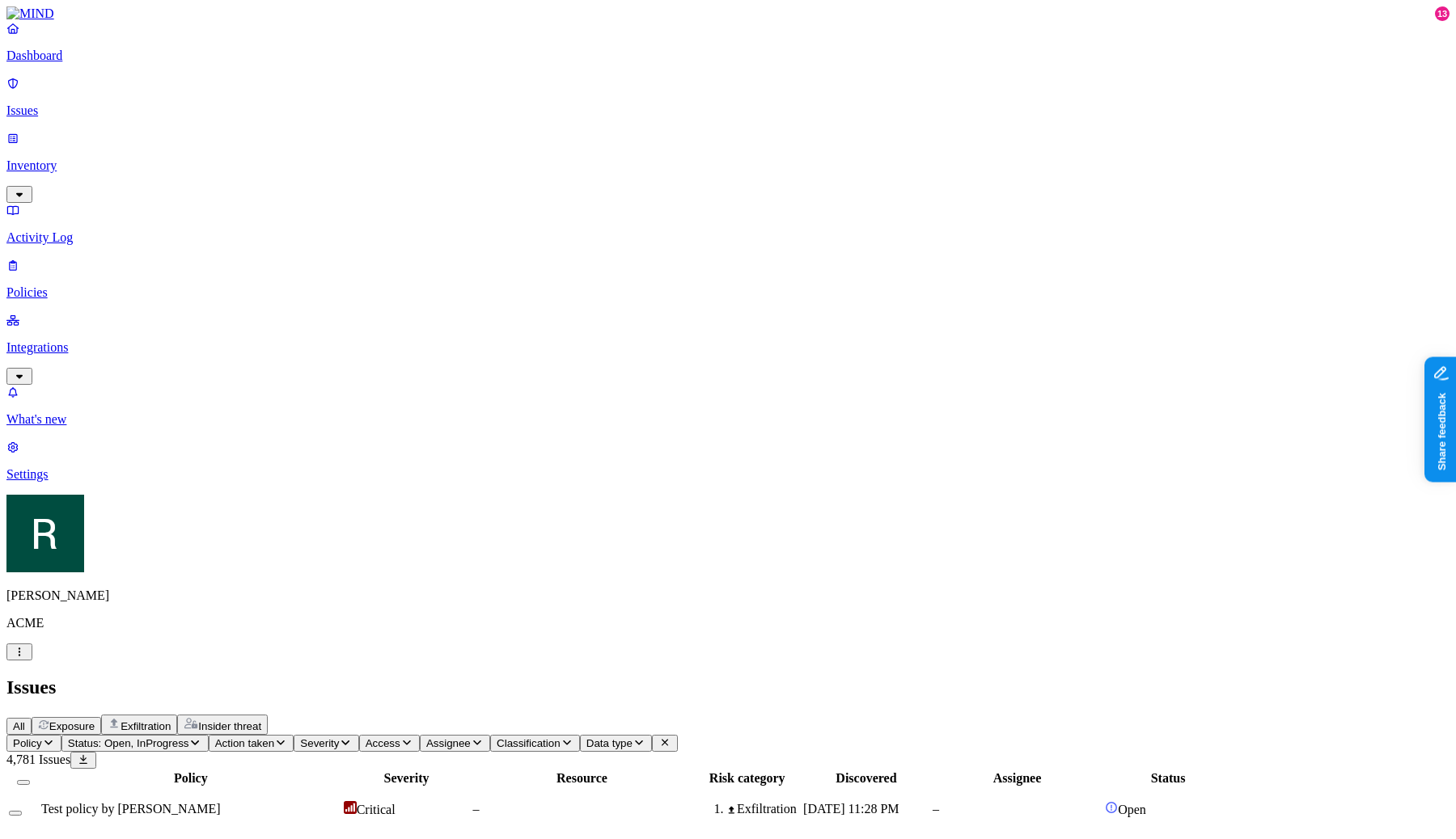
click at [189, 737] on span "Status: Open, InProgress" at bounding box center [129, 743] width 121 height 12
click at [293, 246] on div "In Progress 4781" at bounding box center [293, 284] width 0 height 77
click at [151, 735] on button "Status: Open" at bounding box center [106, 743] width 89 height 17
click at [293, 184] on div "Open" at bounding box center [293, 207] width 0 height 48
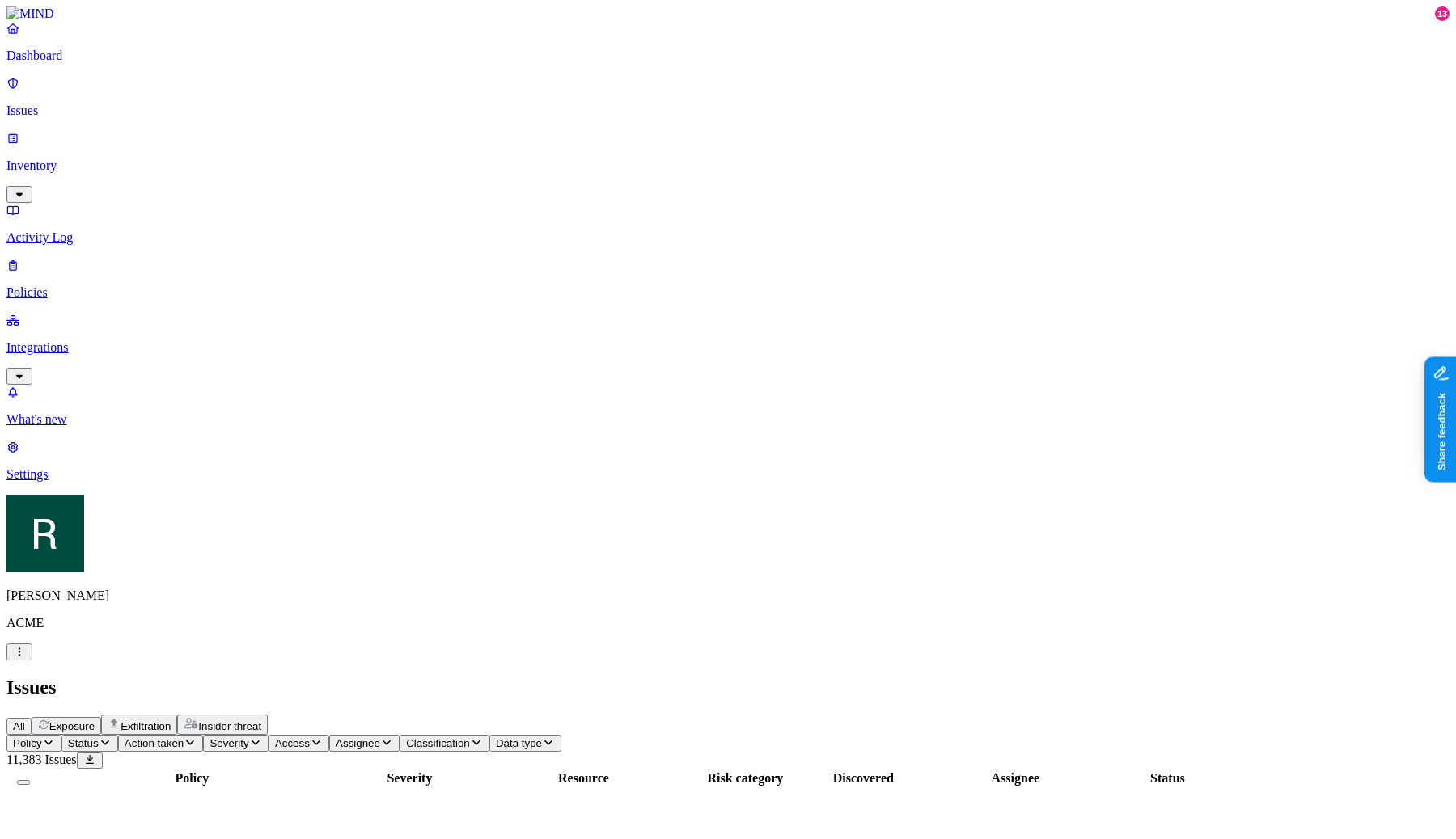
click at [197, 737] on icon "button" at bounding box center [190, 742] width 13 height 11
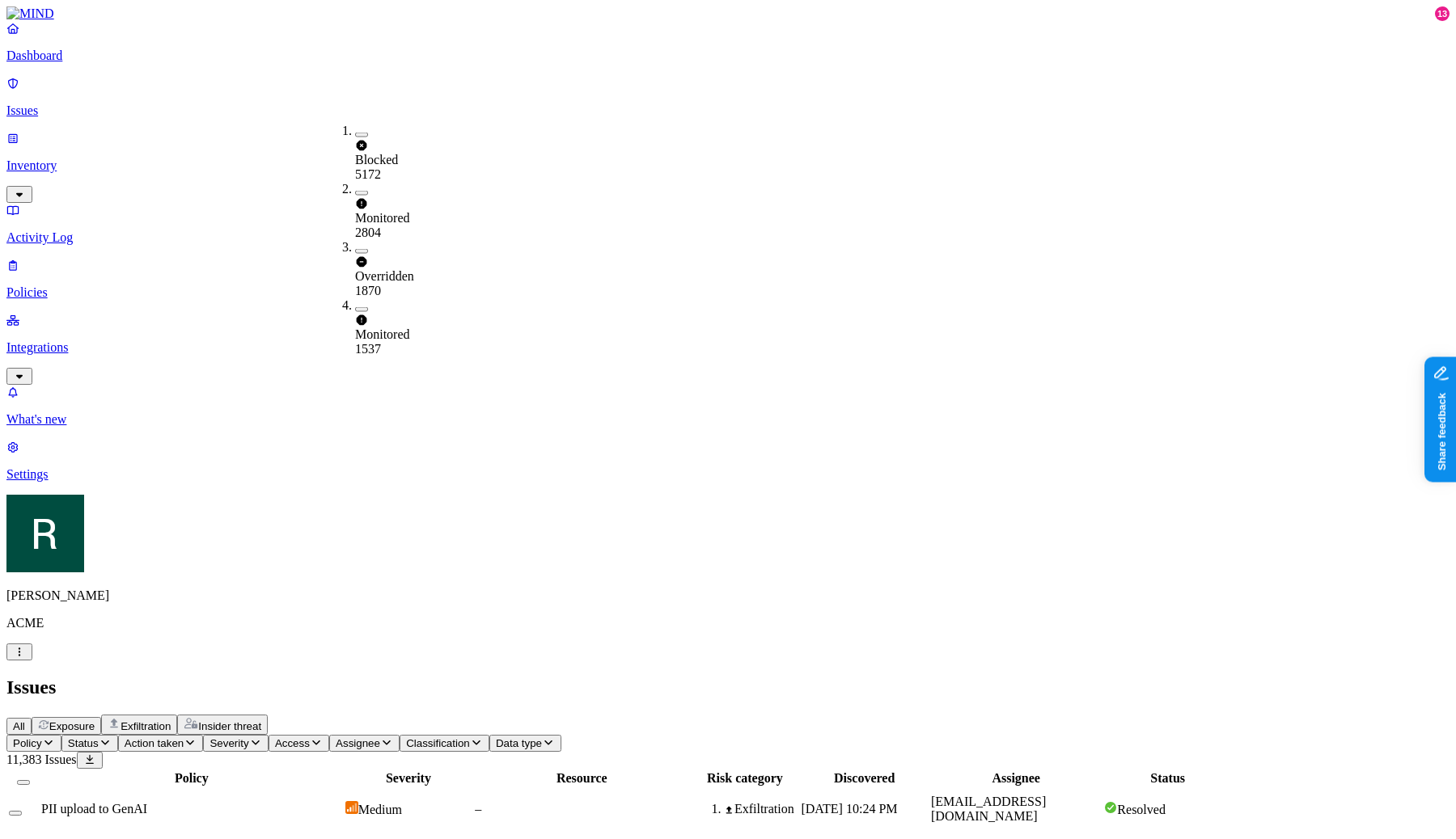
click at [355, 134] on div "Blocked" at bounding box center [355, 145] width 0 height 43
click at [228, 737] on span "Action taken: Blocked" at bounding box center [176, 743] width 103 height 12
click at [379, 155] on span "Blocked" at bounding box center [376, 161] width 43 height 14
click at [310, 737] on span "Access" at bounding box center [293, 743] width 34 height 12
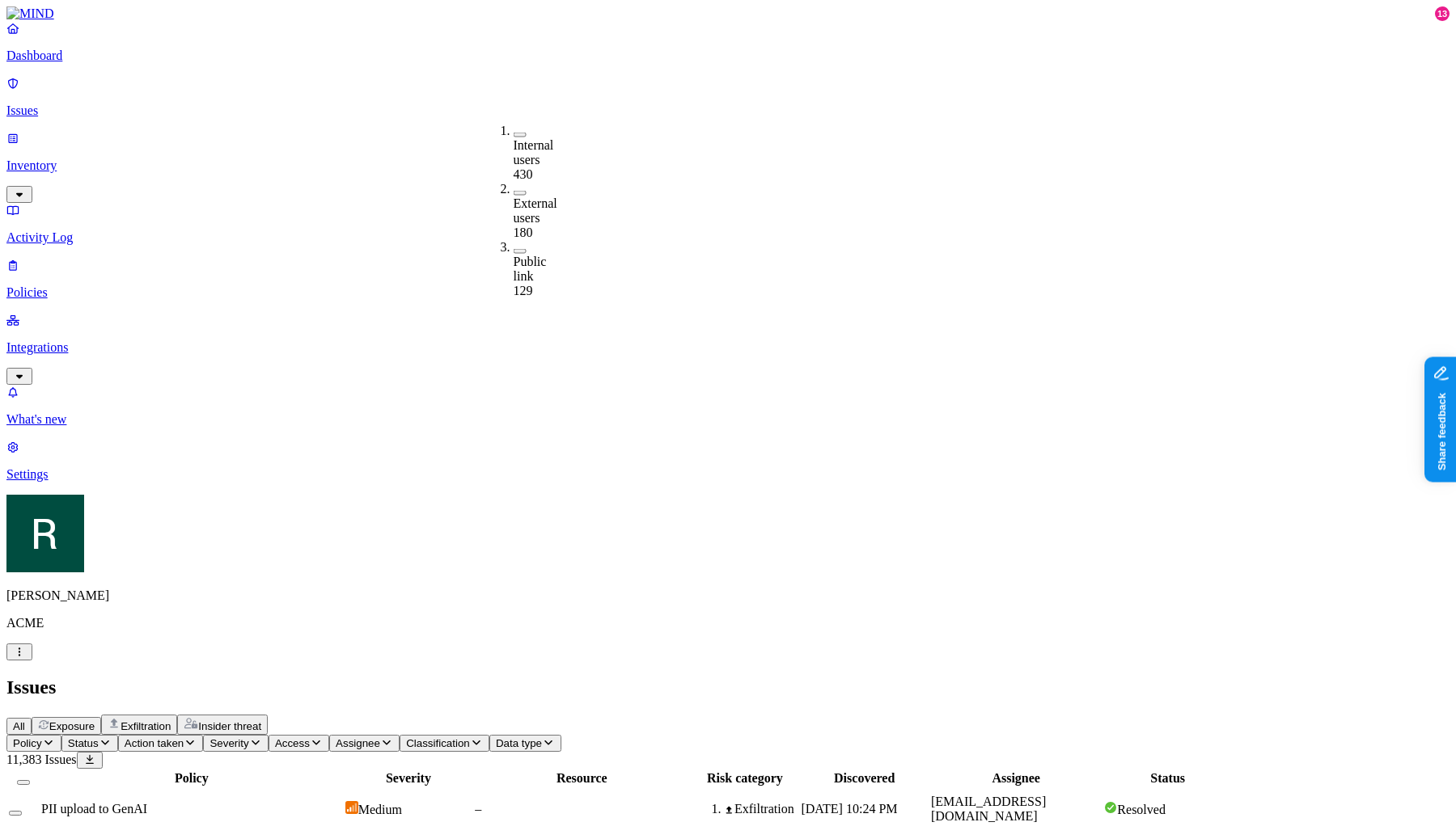
click at [526, 138] on label "Internal users" at bounding box center [534, 152] width 40 height 29
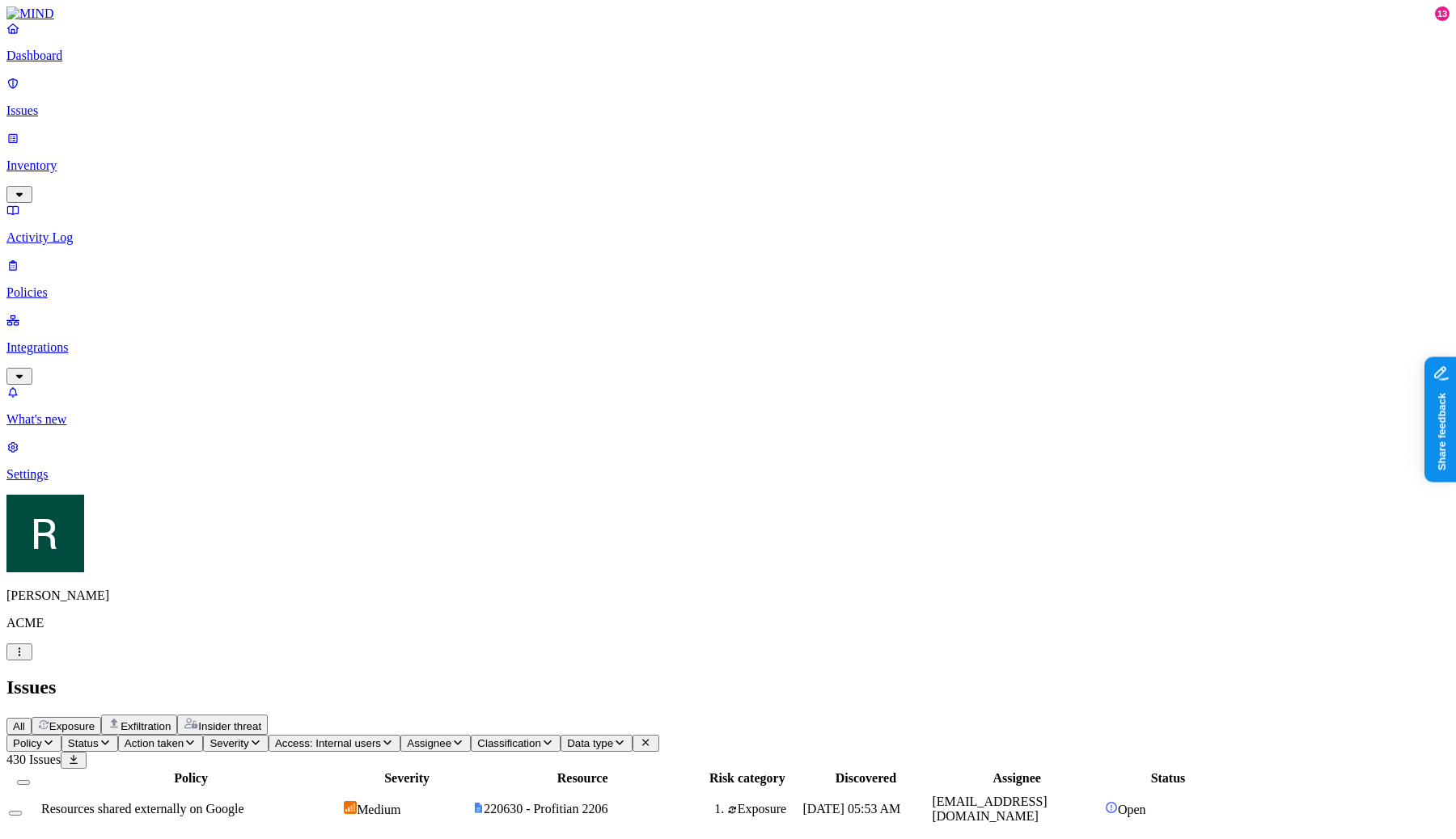
click at [381, 737] on span "Access: Internal users" at bounding box center [328, 743] width 106 height 12
click at [514, 124] on div "Internal users 430" at bounding box center [514, 154] width 0 height 61
click at [42, 737] on span "Policy" at bounding box center [28, 743] width 30 height 12
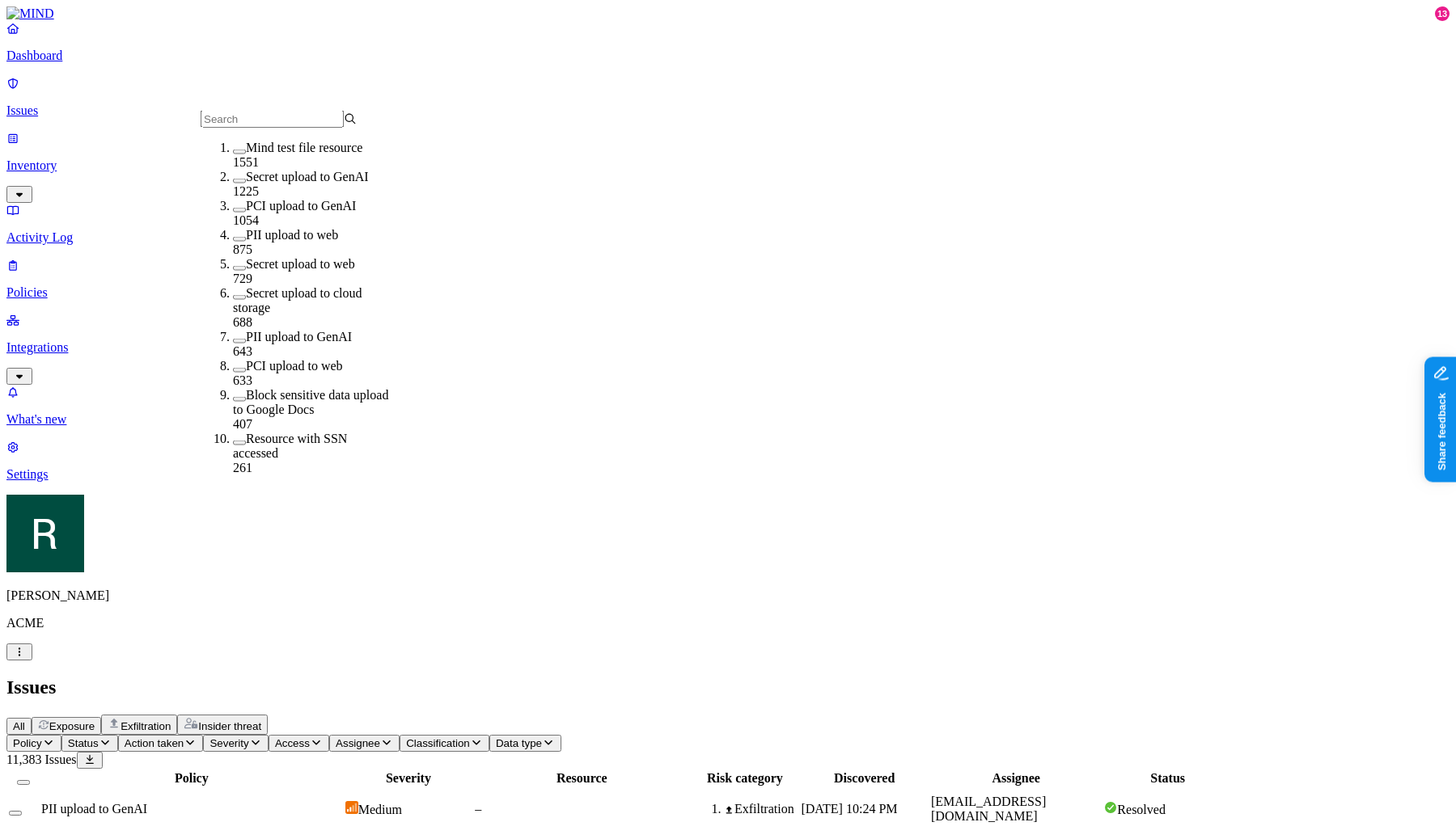
click at [325, 331] on div "PII upload to GenAI 643" at bounding box center [311, 345] width 156 height 29
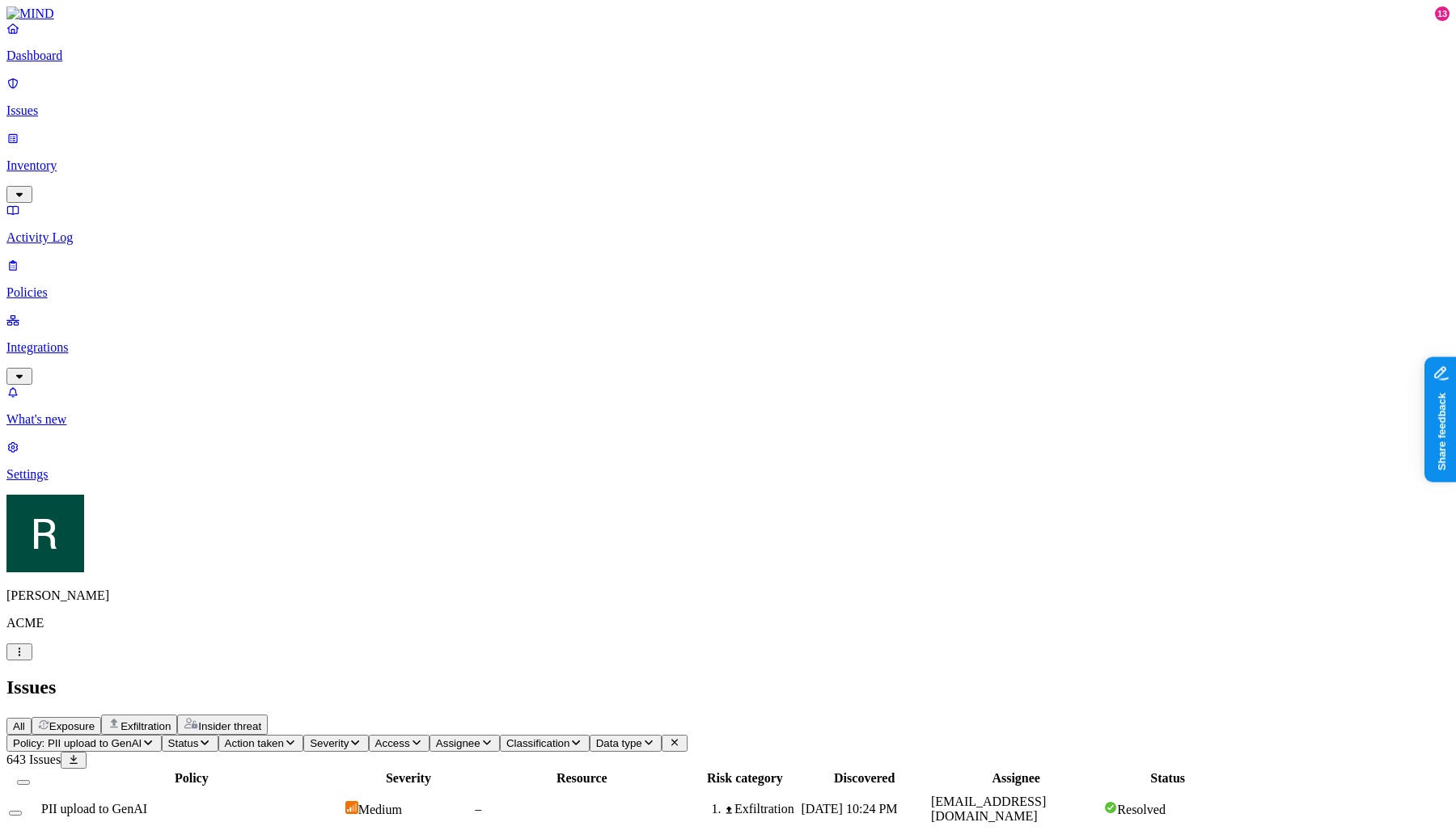
click at [212, 737] on icon "button" at bounding box center [205, 742] width 13 height 11
click at [405, 214] on span "Open" at bounding box center [395, 220] width 29 height 14
click at [251, 735] on button "Status: Open" at bounding box center [206, 743] width 89 height 17
click at [381, 246] on div "In Progress 178" at bounding box center [381, 283] width 0 height 75
click at [142, 737] on span "Policy: PII upload to GenAI" at bounding box center [77, 743] width 129 height 12
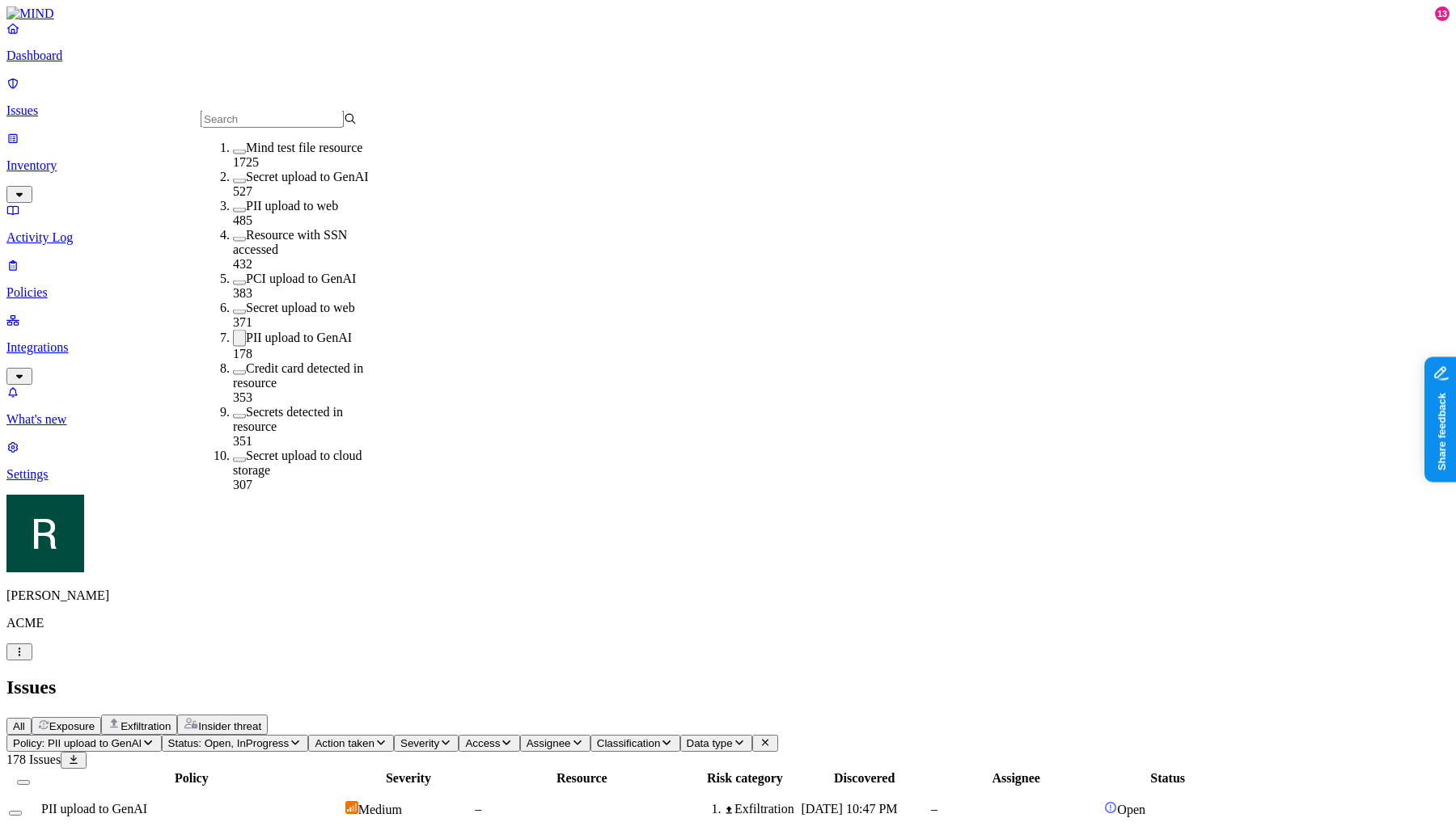
click at [310, 272] on label "PCI upload to GenAI" at bounding box center [301, 279] width 110 height 14
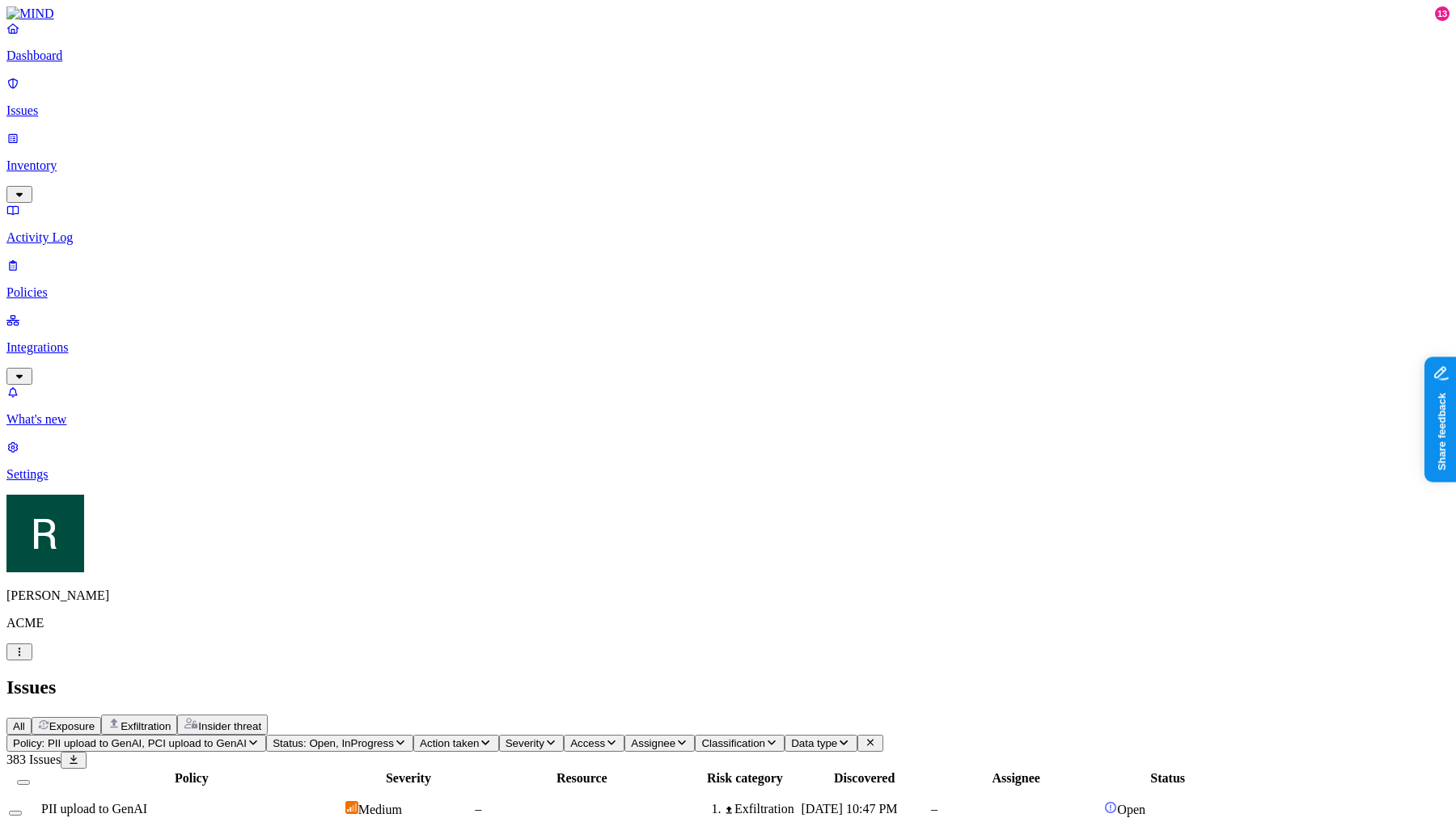
click at [247, 737] on span "Policy: PII upload to GenAI, PCI upload to GenAI" at bounding box center [130, 743] width 234 height 12
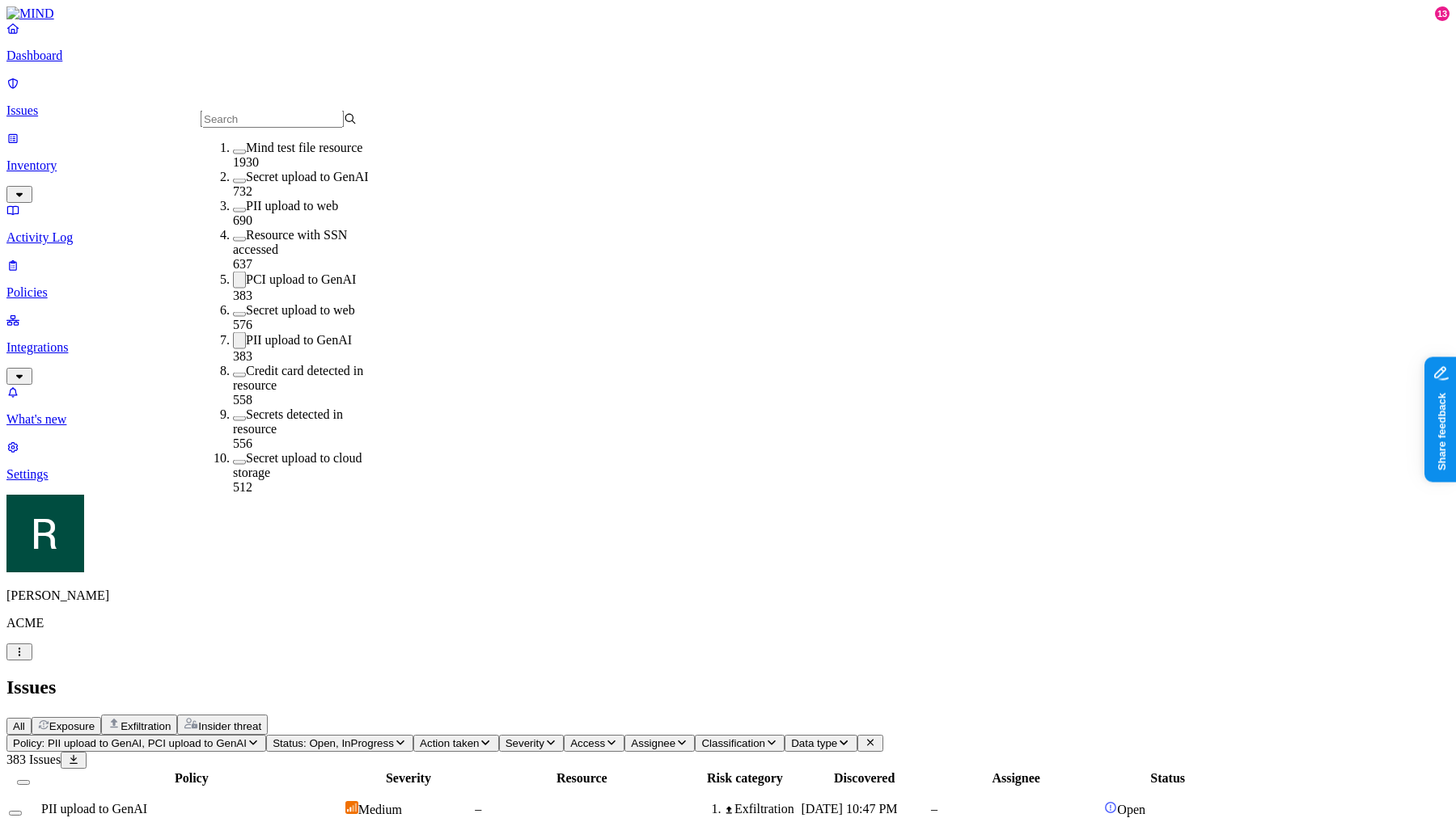
click at [308, 333] on div "PII upload to GenAI 383" at bounding box center [311, 348] width 156 height 31
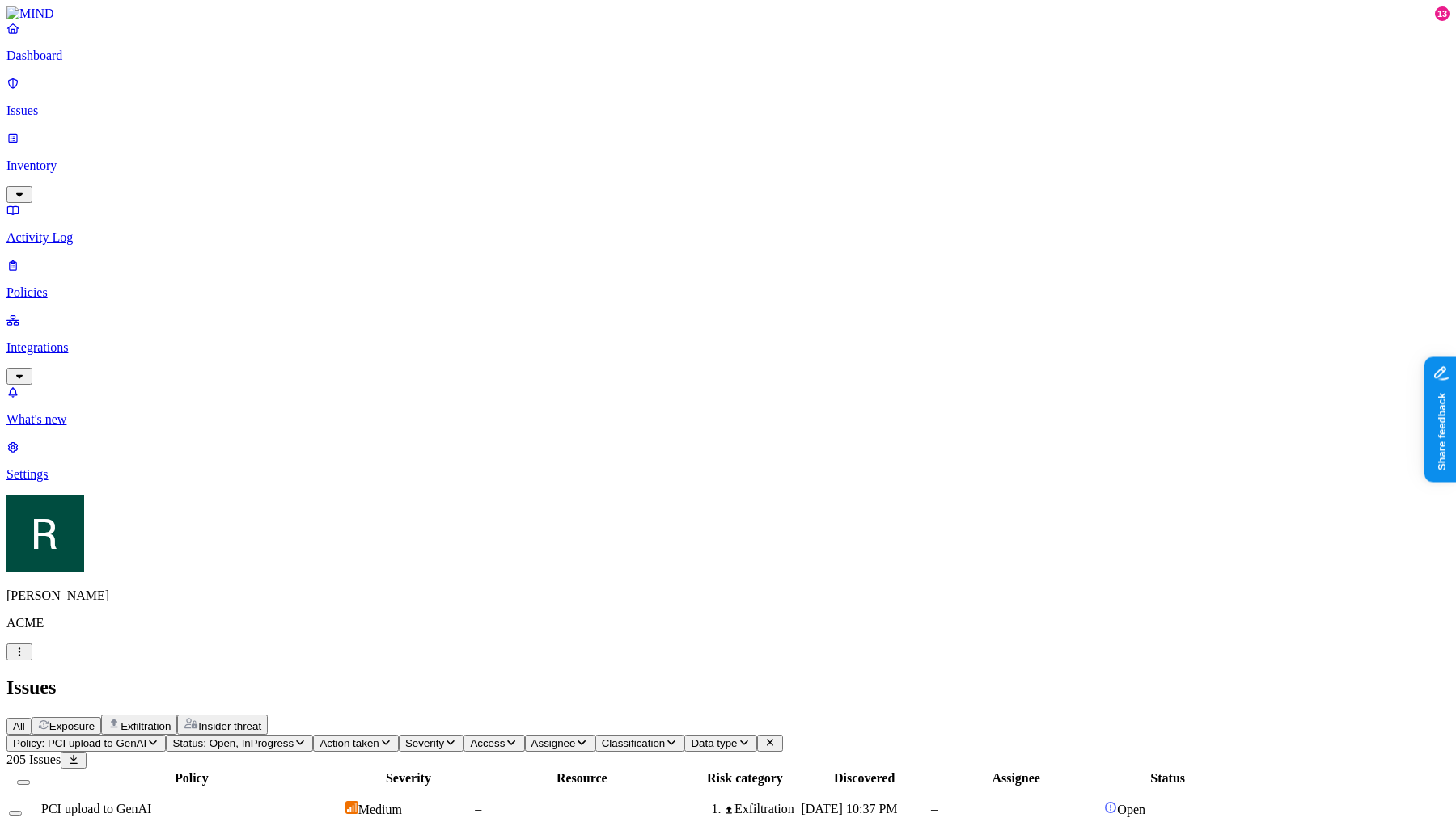
click at [147, 737] on span "Policy: PCI upload to GenAI" at bounding box center [80, 743] width 134 height 12
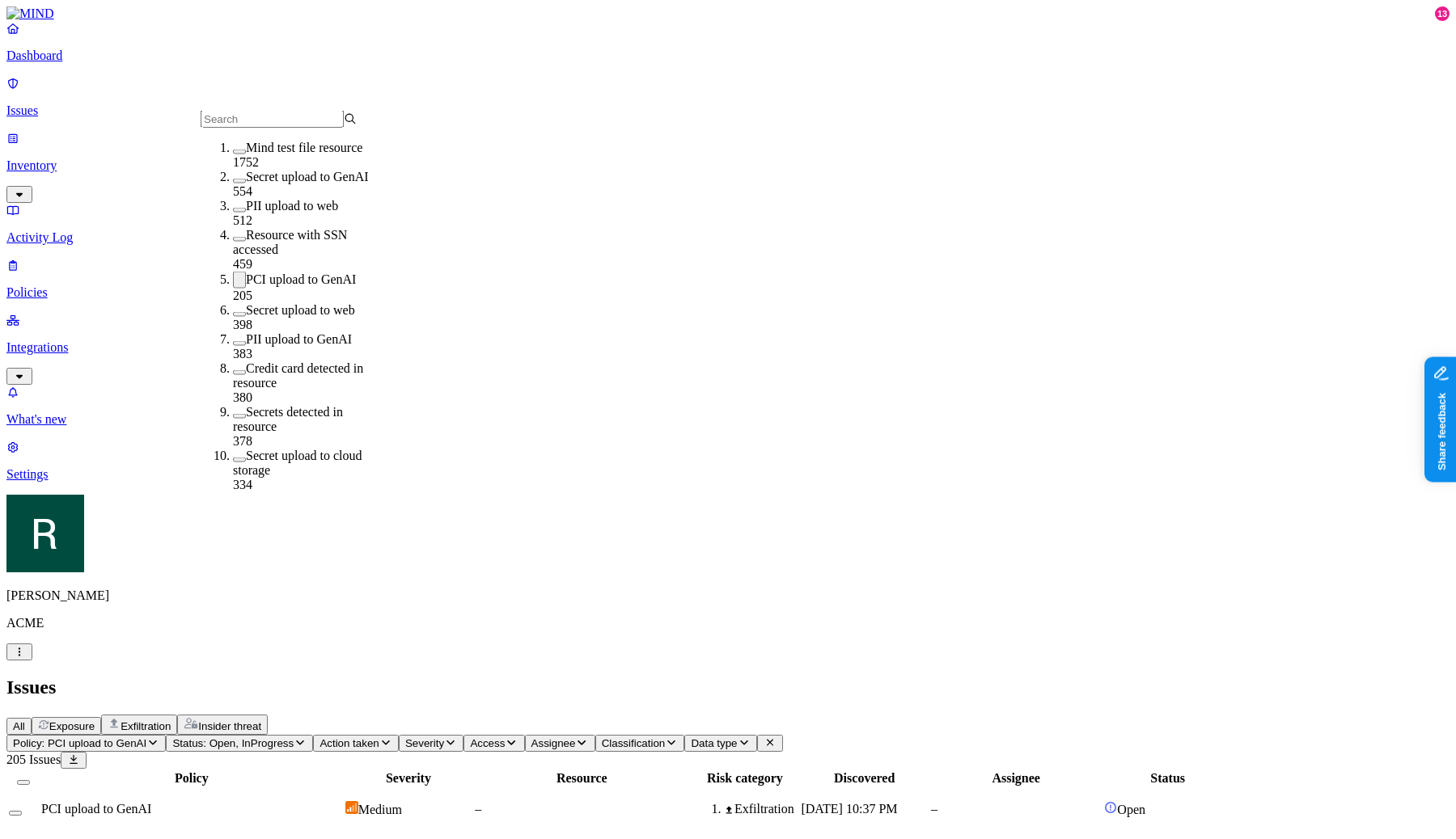
click at [301, 275] on label "PCI upload to GenAI" at bounding box center [301, 279] width 110 height 14
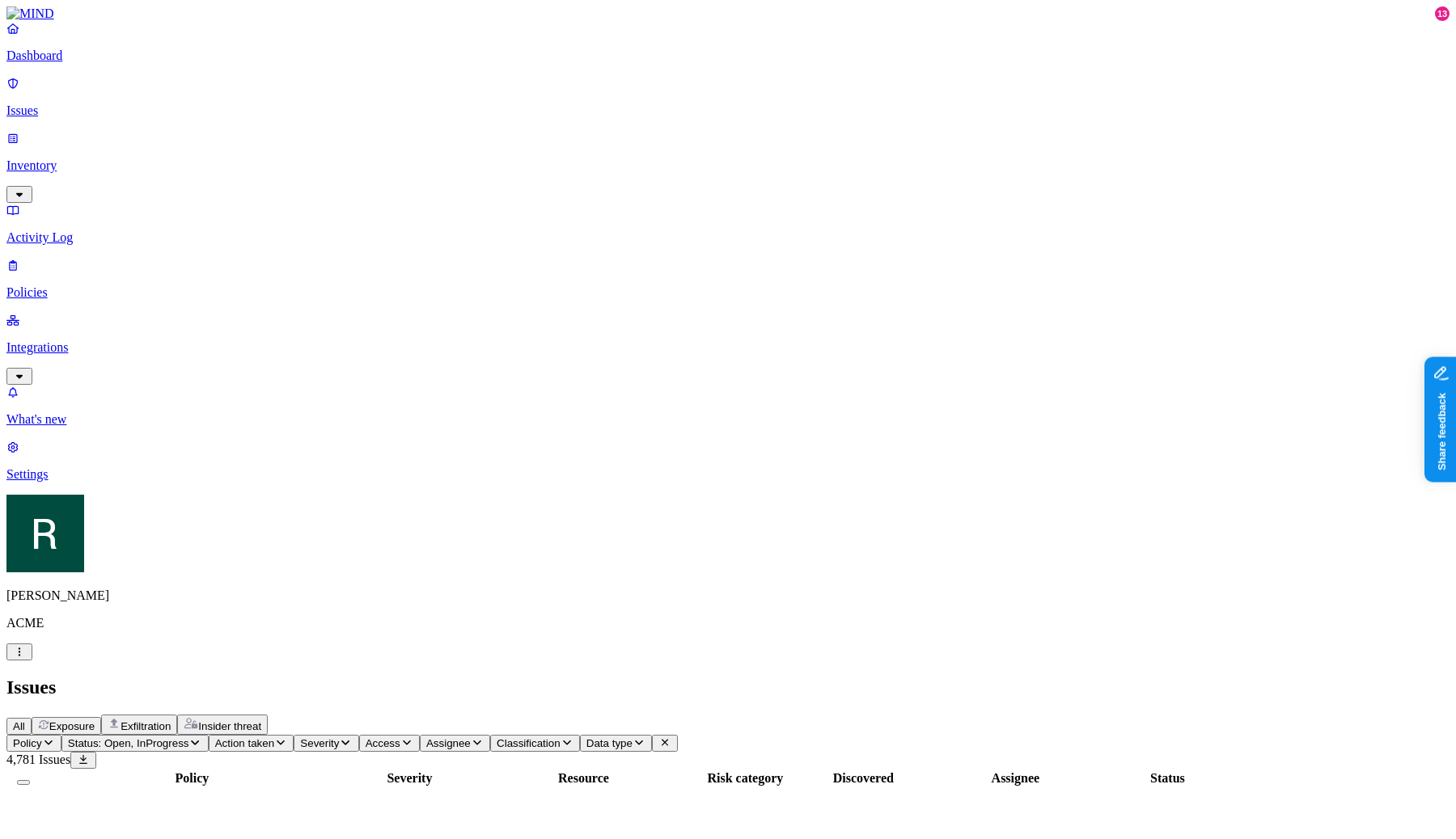
click at [55, 737] on icon "button" at bounding box center [48, 742] width 13 height 11
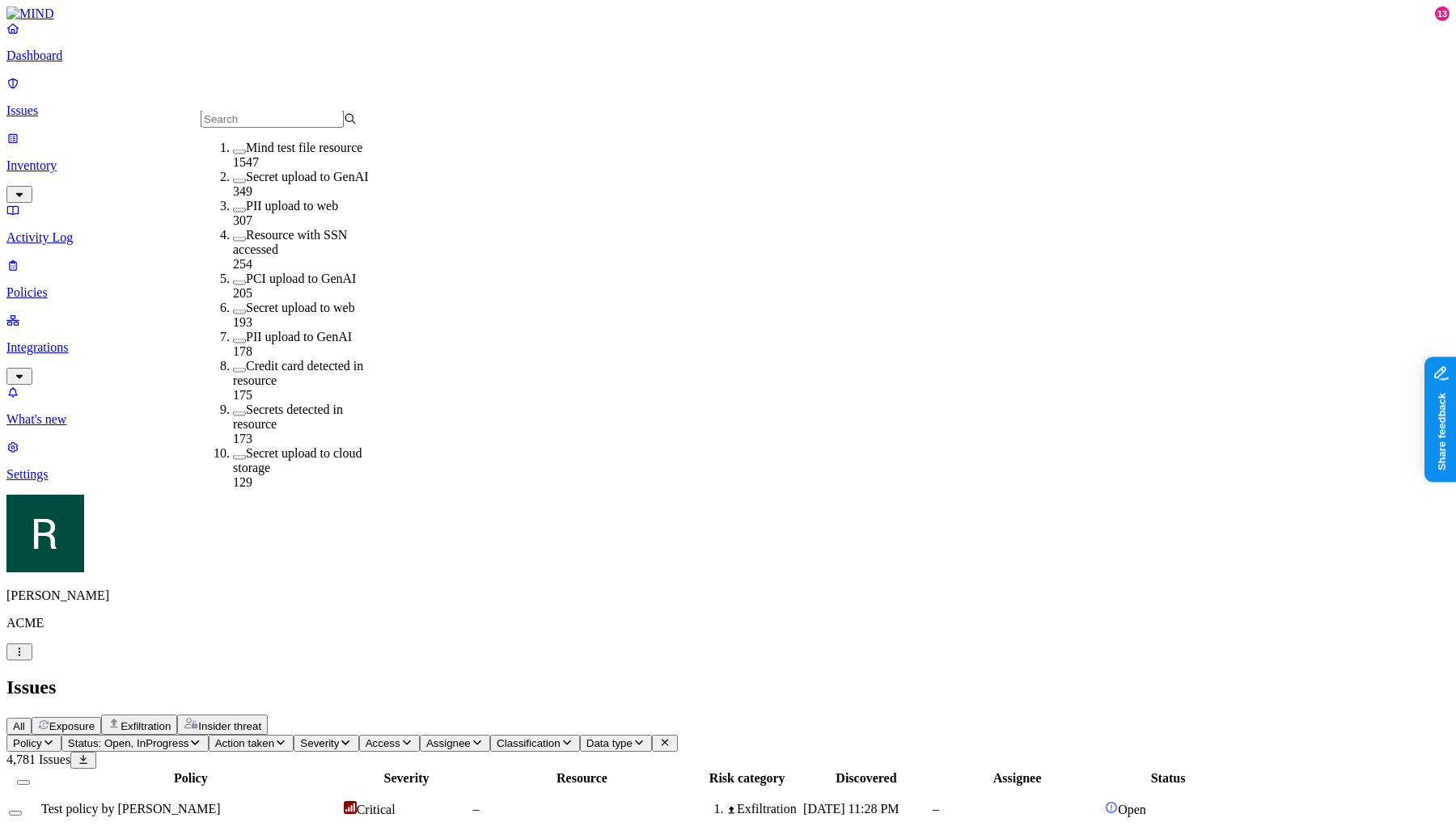
click at [330, 360] on div "Credit card detected in resource 175" at bounding box center [311, 380] width 156 height 43
click at [330, 360] on div "Credit card detected in resource 175" at bounding box center [311, 382] width 156 height 46
click at [330, 360] on div "Credit card detected in resource 175" at bounding box center [311, 380] width 156 height 43
click at [330, 360] on div "Credit card detected in resource 175" at bounding box center [311, 382] width 156 height 46
click at [331, 359] on div "Credit card detected in resource 175" at bounding box center [311, 380] width 156 height 43
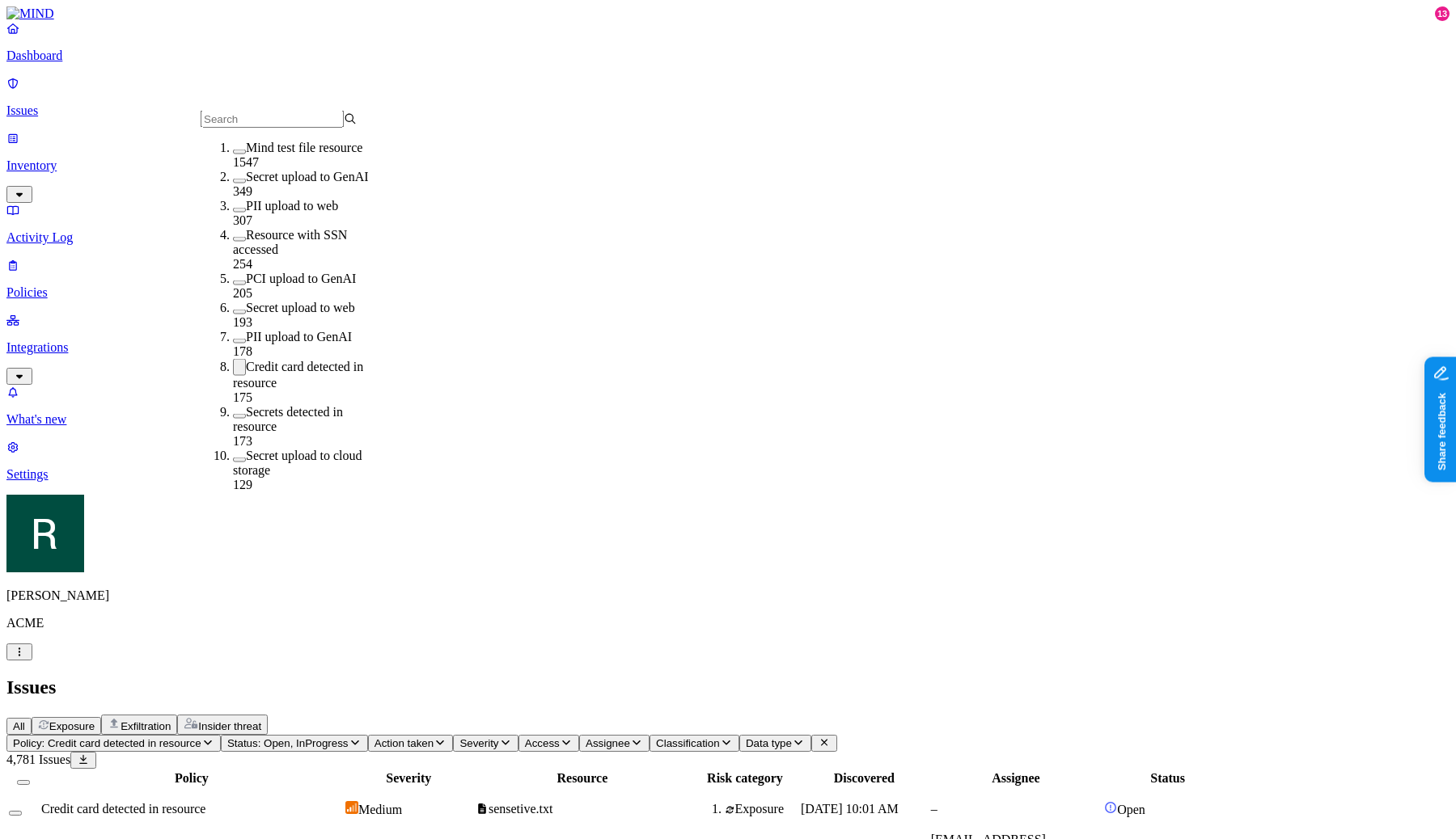
click at [331, 359] on div "Credit card detected in resource 175" at bounding box center [311, 382] width 156 height 46
click at [331, 359] on div "Credit card detected in resource 175" at bounding box center [311, 380] width 156 height 43
click at [584, 714] on div "All Exposure Exfiltration Insider threat" at bounding box center [728, 724] width 1443 height 20
